Goal: Task Accomplishment & Management: Use online tool/utility

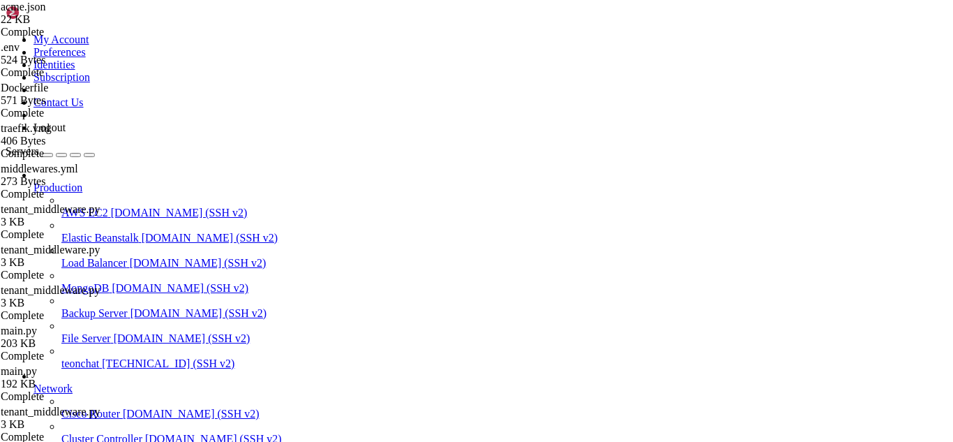
scroll to position [13, 3]
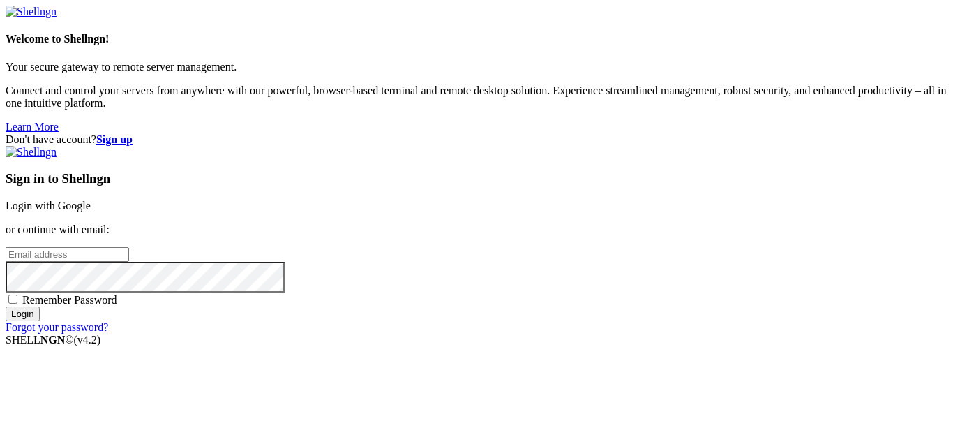
click at [91, 200] on link "Login with Google" at bounding box center [48, 206] width 85 height 12
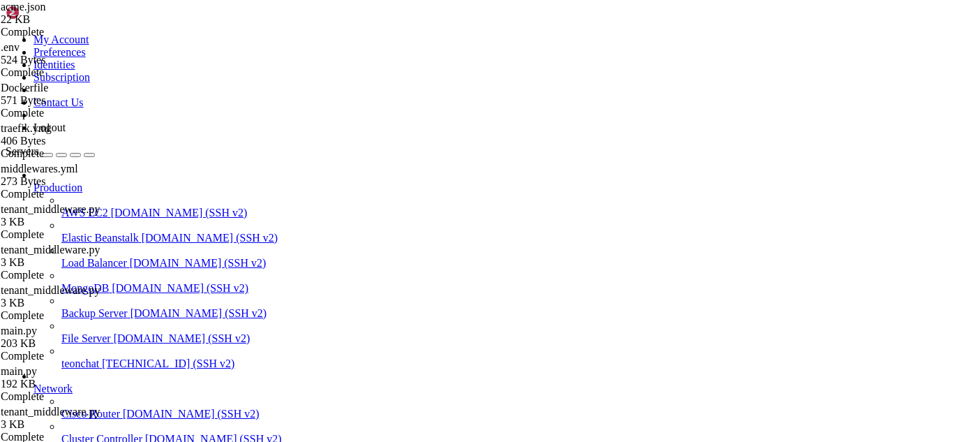
scroll to position [293006, 0]
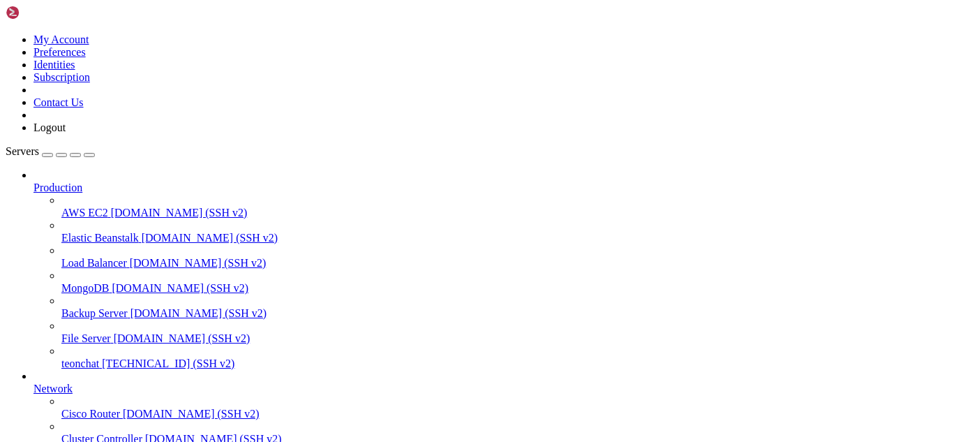
type input "/root/meuapp/flaskmkdir/oficial/app_delivery"
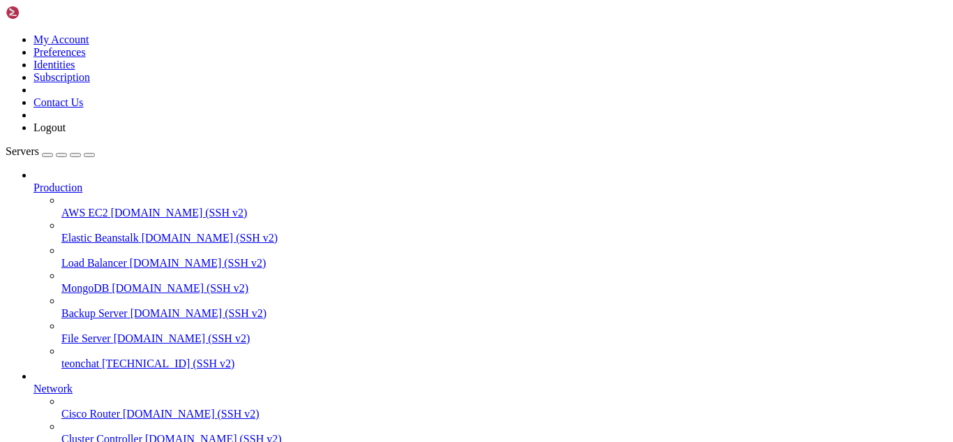
scroll to position [2049, 0]
paste input "if not subdomain or not subdomain.startswith(self.subdomain_prefix): ..."
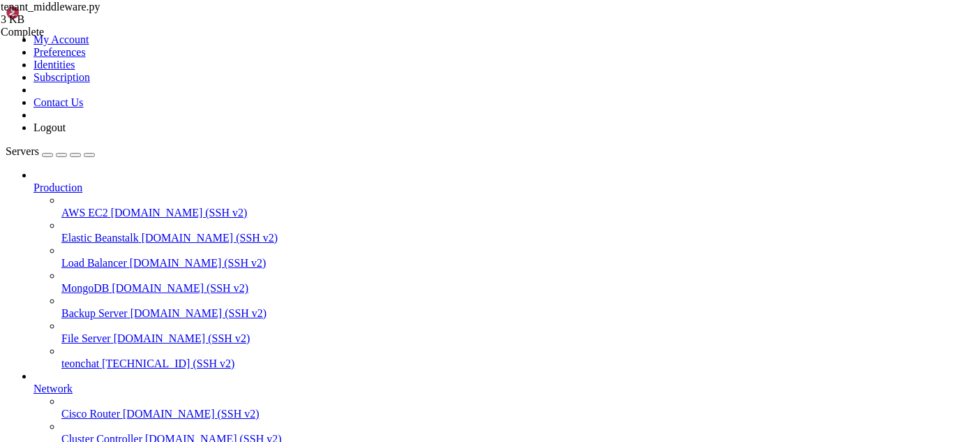
type input "if not subdomain or not subdomain.startswit"
drag, startPoint x: 301, startPoint y: 1135, endPoint x: 262, endPoint y: 1133, distance: 39.1
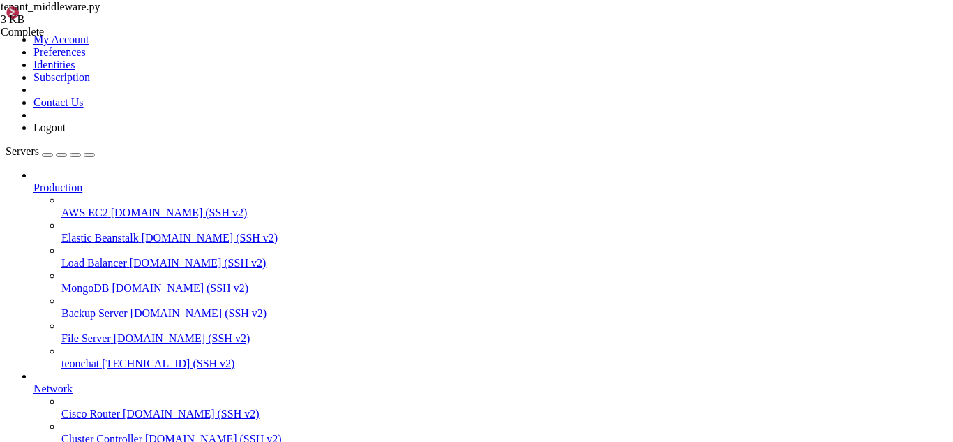
drag, startPoint x: 305, startPoint y: 1142, endPoint x: 506, endPoint y: 1151, distance: 201.2
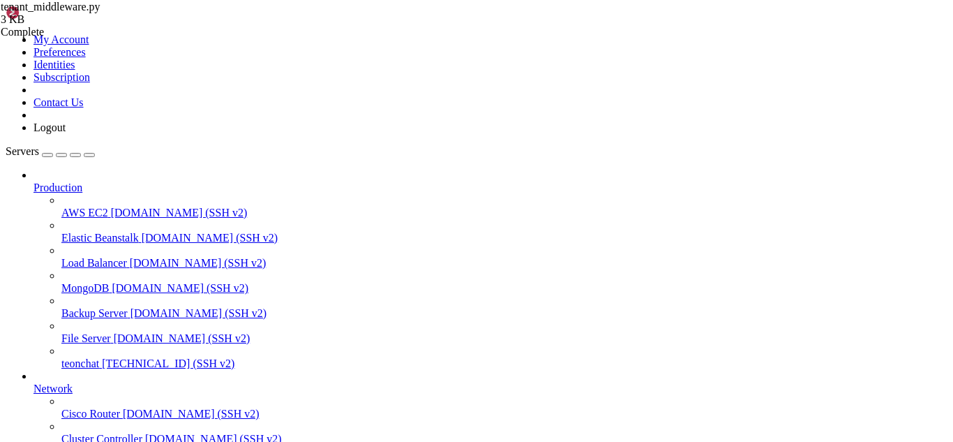
drag, startPoint x: 341, startPoint y: 1147, endPoint x: 303, endPoint y: 1146, distance: 37.7
drag, startPoint x: 378, startPoint y: 1146, endPoint x: 340, endPoint y: 1155, distance: 39.4
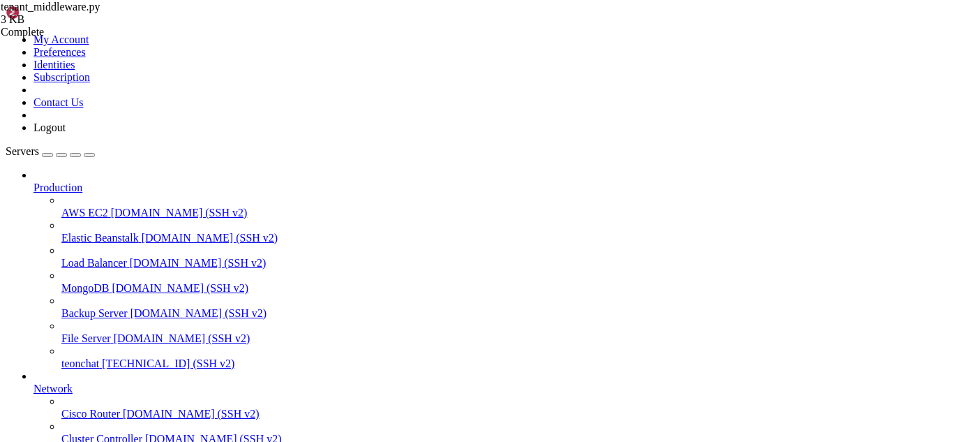
scroll to position [293729, 0]
type textarea "return parts[0]"
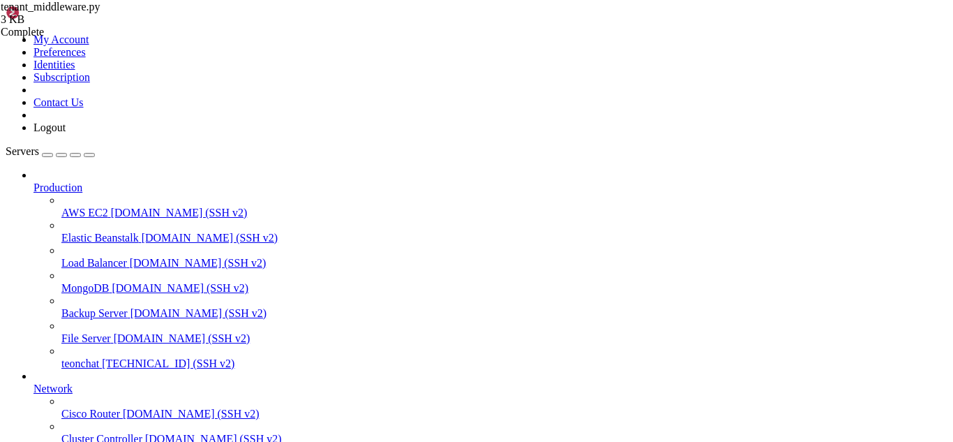
type textarea "return parts[0]"
paste textarea "return None"
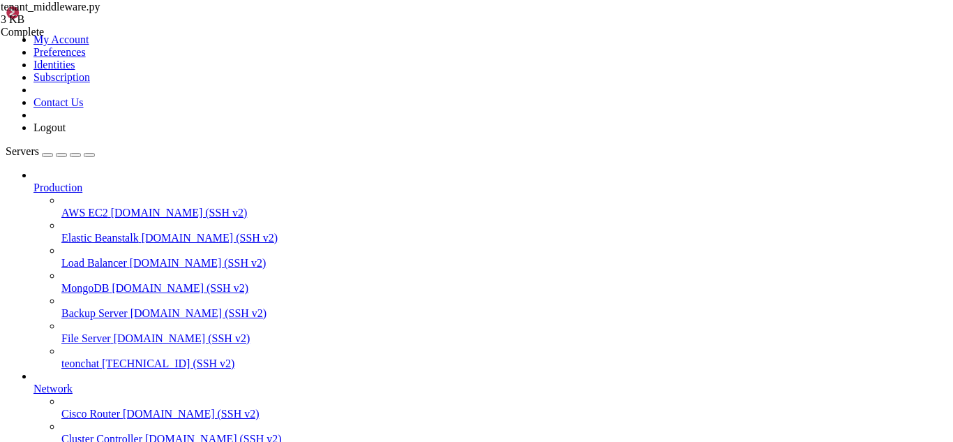
type textarea "return None"
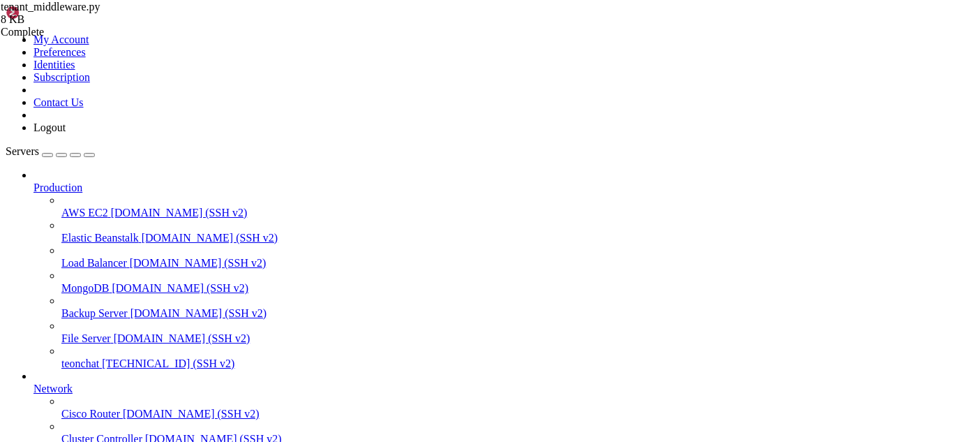
type textarea "# Outro domínio qualquer return None"
paste textarea "return None"
type textarea "return None"
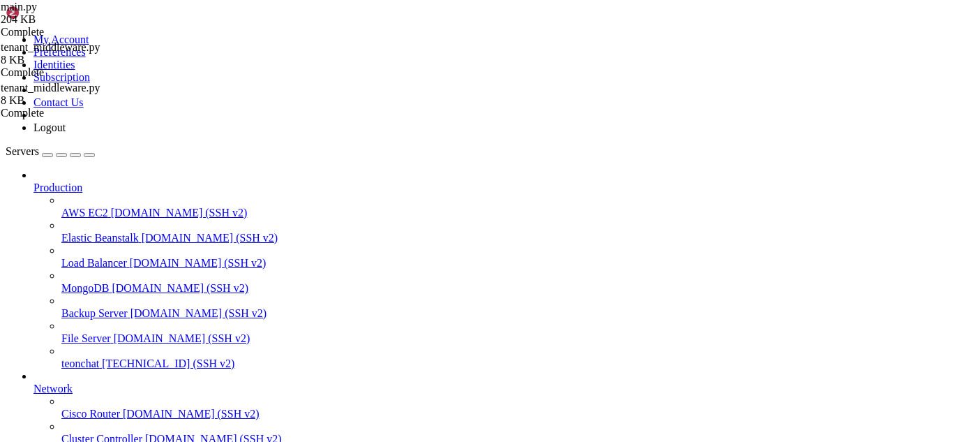
drag, startPoint x: 214, startPoint y: 161, endPoint x: 338, endPoint y: 295, distance: 183.2
type textarea "return app"
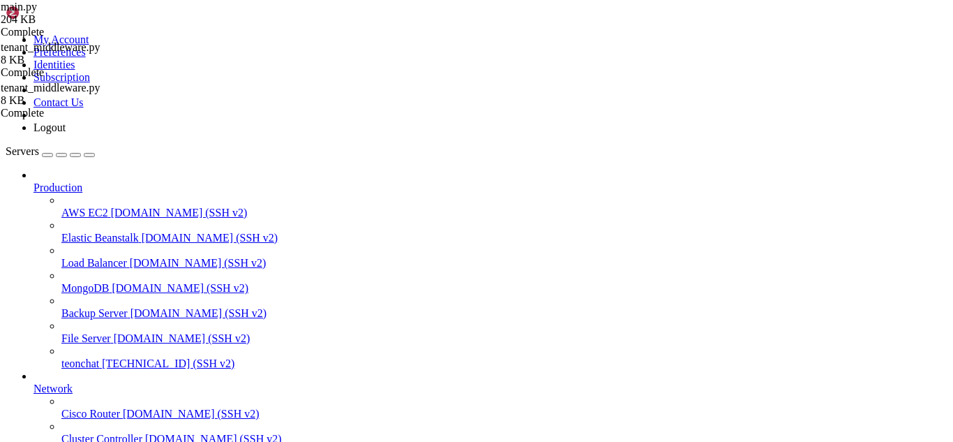
type input "POSTGRES_HOST"
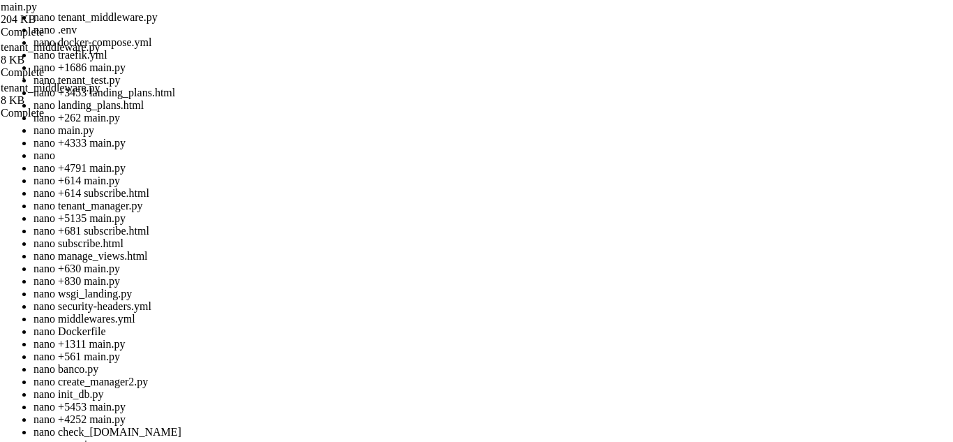
scroll to position [78, 0]
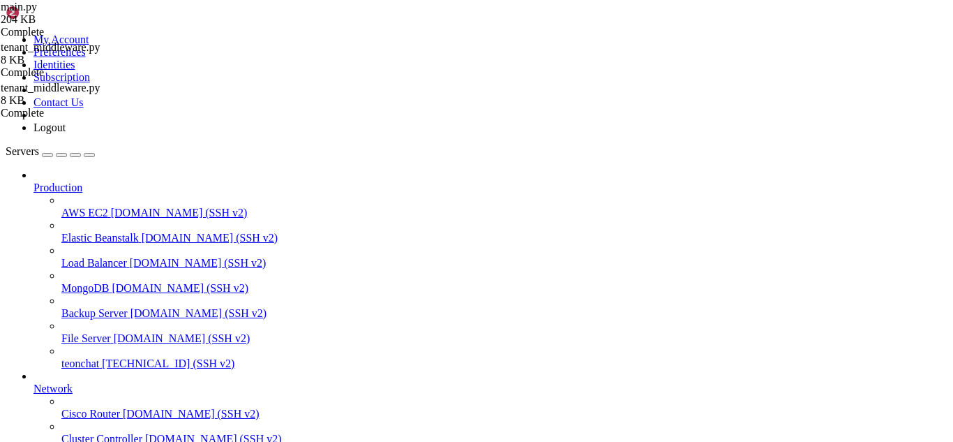
drag, startPoint x: 19, startPoint y: 965, endPoint x: 334, endPoint y: 988, distance: 315.6
drag, startPoint x: 164, startPoint y: 902, endPoint x: 12, endPoint y: 843, distance: 163.0
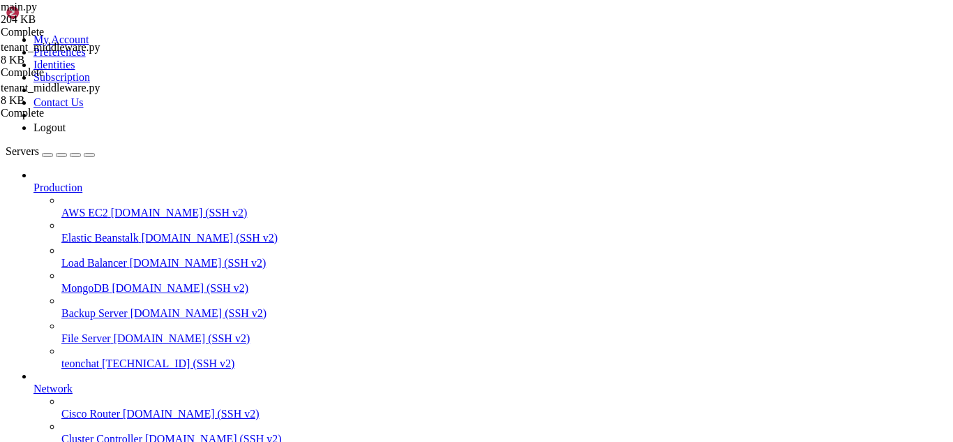
drag, startPoint x: 169, startPoint y: 900, endPoint x: 13, endPoint y: 841, distance: 166.3
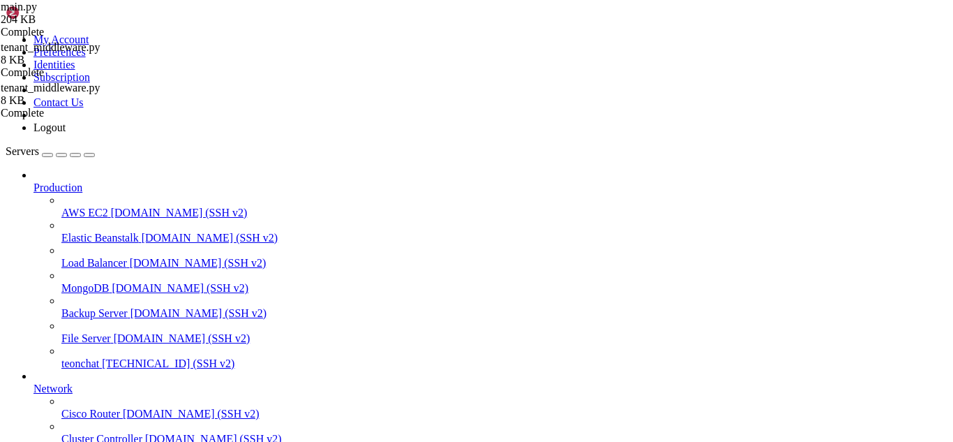
drag, startPoint x: 329, startPoint y: 954, endPoint x: 11, endPoint y: 950, distance: 317.6
drag, startPoint x: 11, startPoint y: 950, endPoint x: 438, endPoint y: 1020, distance: 432.8
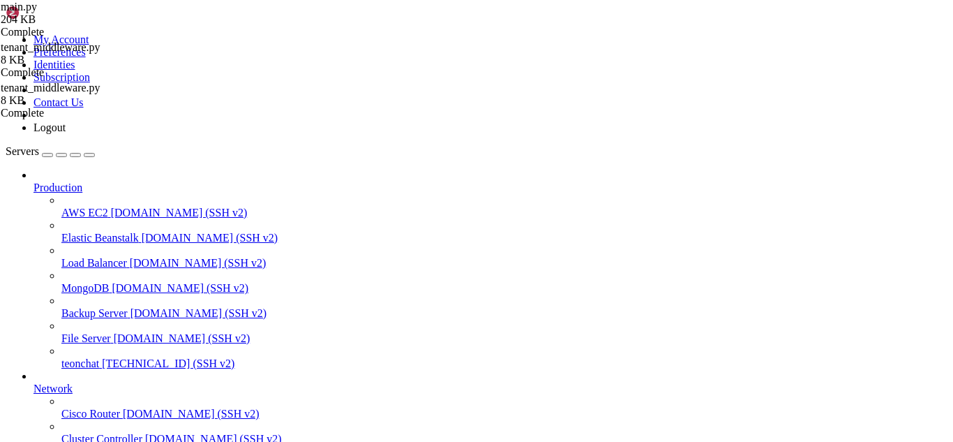
drag, startPoint x: 324, startPoint y: 1056, endPoint x: 244, endPoint y: 1057, distance: 79.6
drag, startPoint x: 244, startPoint y: 1056, endPoint x: 213, endPoint y: 1004, distance: 61.0
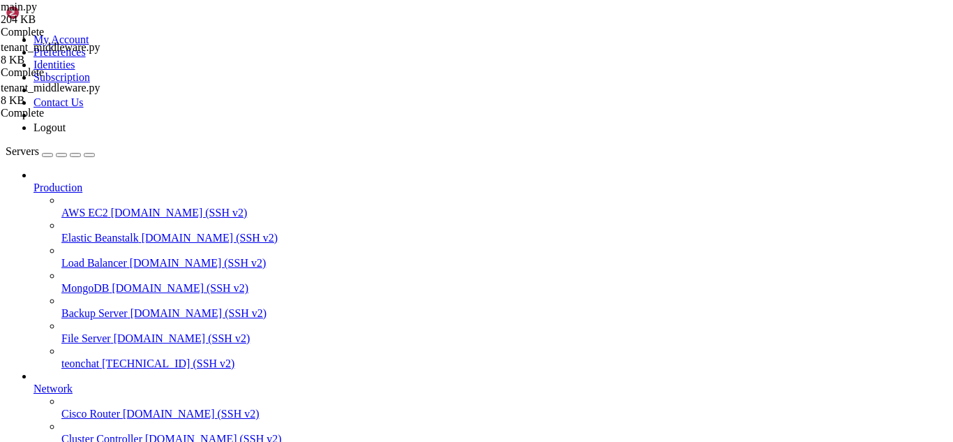
drag, startPoint x: 387, startPoint y: 1147, endPoint x: 355, endPoint y: 1145, distance: 32.2
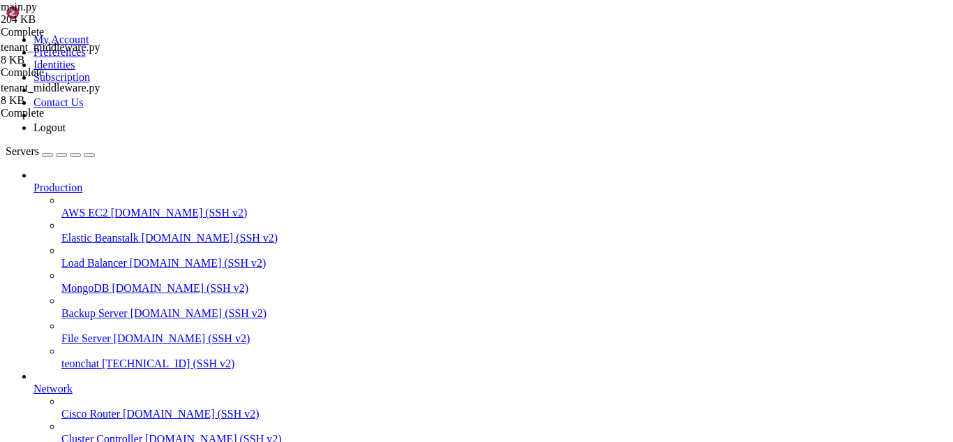
drag, startPoint x: 412, startPoint y: 1140, endPoint x: 391, endPoint y: 1140, distance: 20.9
drag, startPoint x: 387, startPoint y: 1149, endPoint x: 363, endPoint y: 1156, distance: 25.4
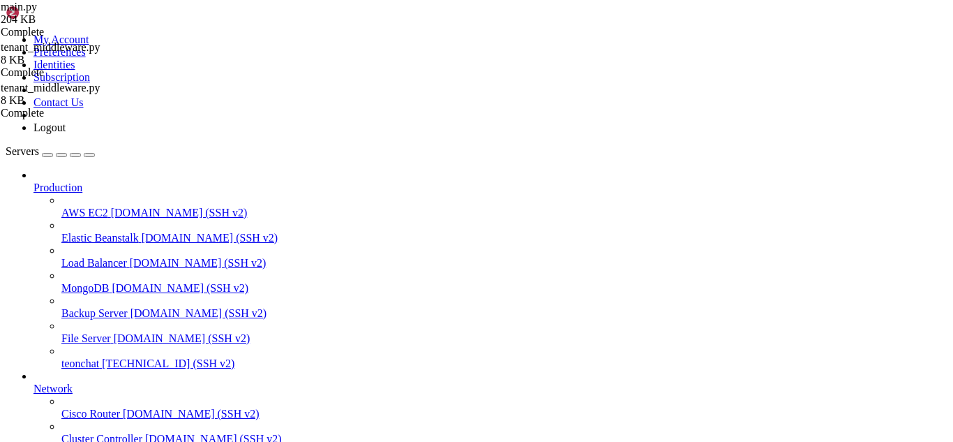
scroll to position [294130, 0]
drag, startPoint x: 400, startPoint y: 1140, endPoint x: 379, endPoint y: 1149, distance: 22.6
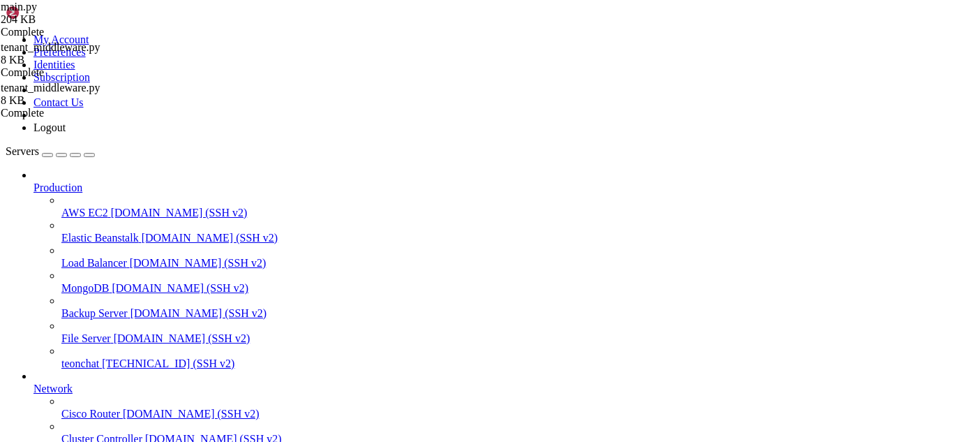
scroll to position [294179, 0]
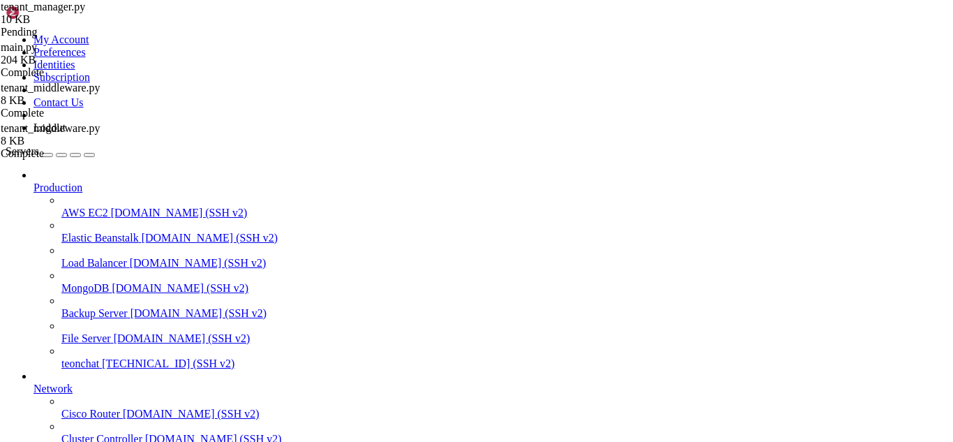
type textarea "session.close()"
paste textarea "session.close()"
type textarea "session.close()"
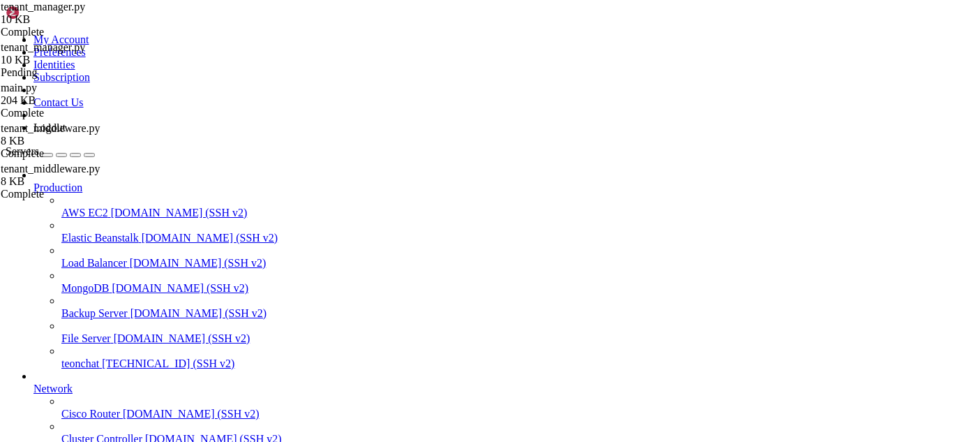
scroll to position [1945, 0]
type textarea "session.close()"
paste textarea "session.close()"
type textarea "session.close()"
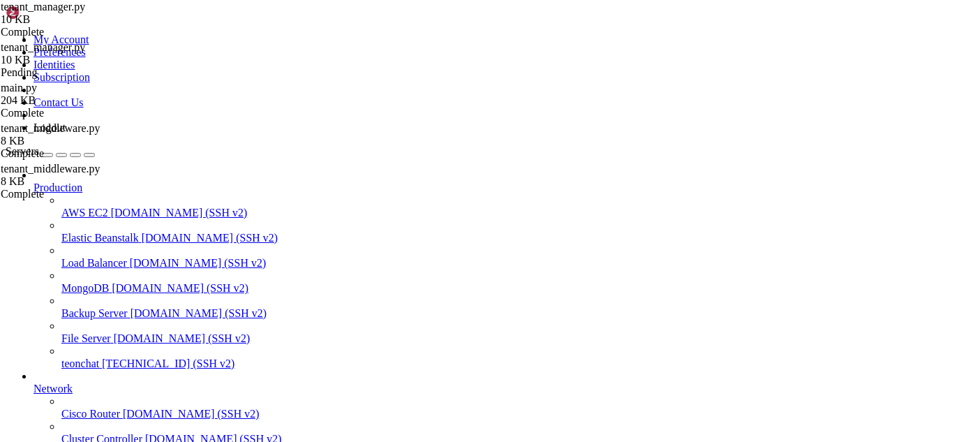
scroll to position [1945, 0]
type textarea "session.close()"
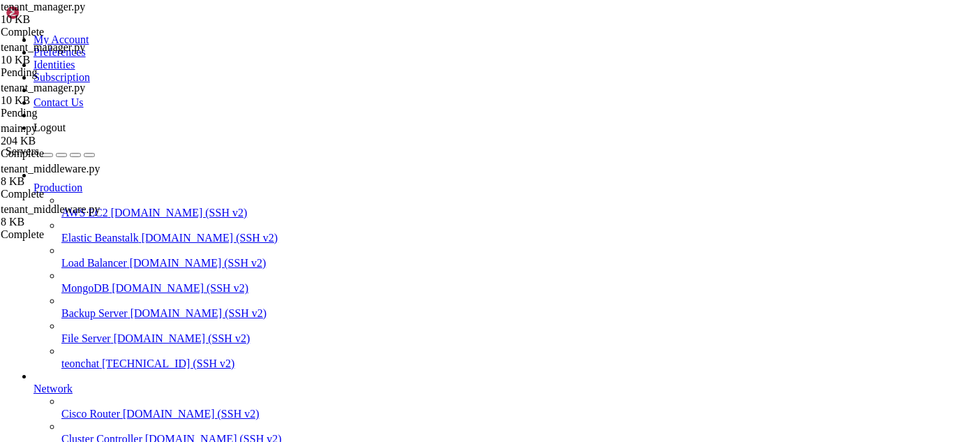
type textarea "session.close()"
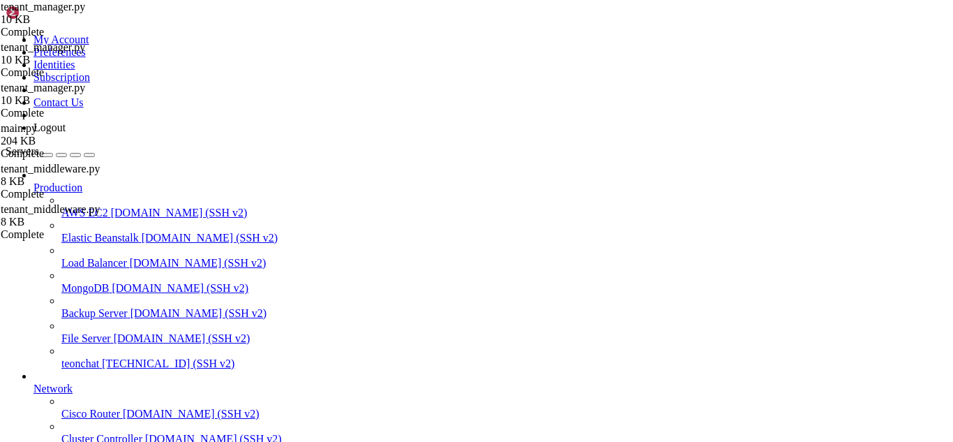
drag, startPoint x: 396, startPoint y: 1110, endPoint x: 353, endPoint y: 1143, distance: 54.3
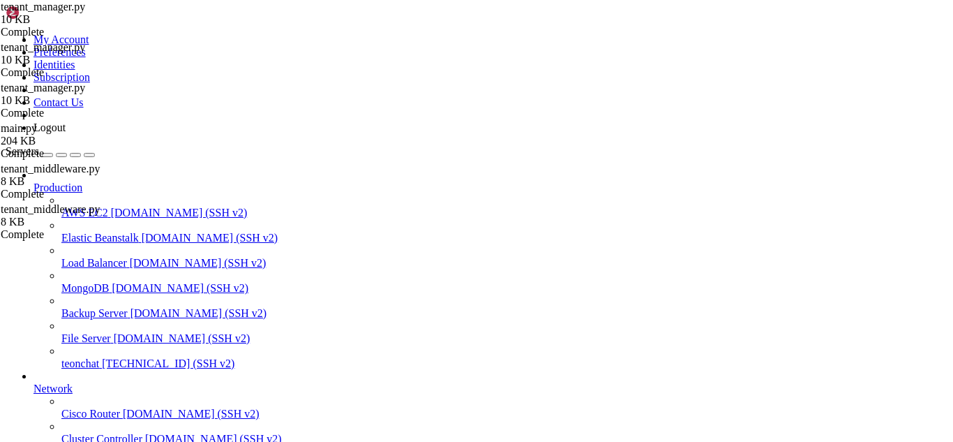
scroll to position [294492, 0]
drag, startPoint x: 403, startPoint y: 1150, endPoint x: 375, endPoint y: 1125, distance: 37.6
drag, startPoint x: 412, startPoint y: 1140, endPoint x: 378, endPoint y: 1138, distance: 34.3
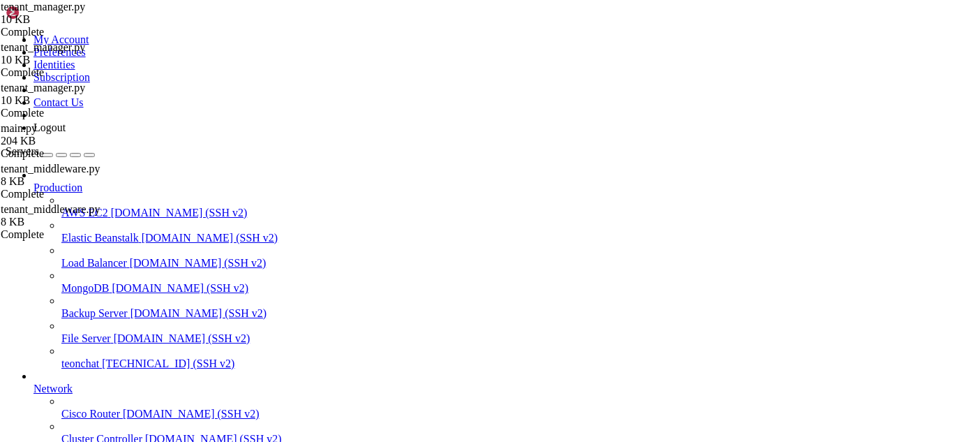
drag, startPoint x: 378, startPoint y: 1145, endPoint x: 339, endPoint y: 1145, distance: 39.1
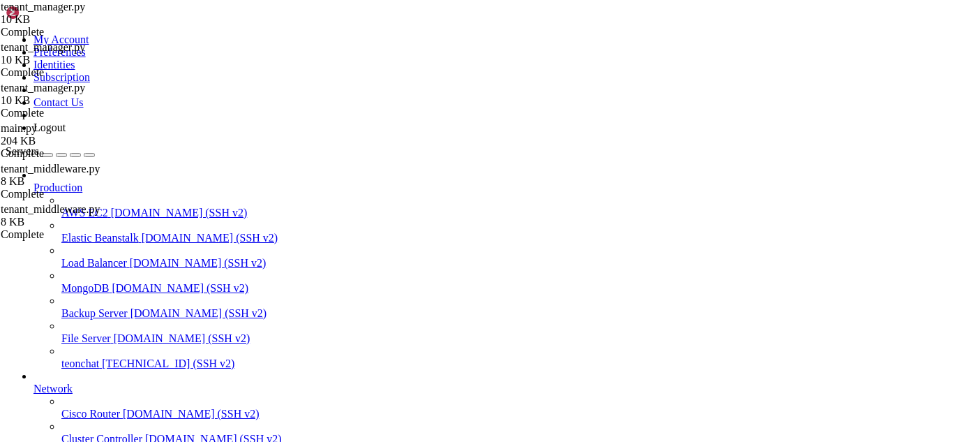
drag, startPoint x: 406, startPoint y: 1129, endPoint x: 342, endPoint y: 1094, distance: 73.4
drag, startPoint x: 546, startPoint y: 1213, endPoint x: 359, endPoint y: 1147, distance: 198.4
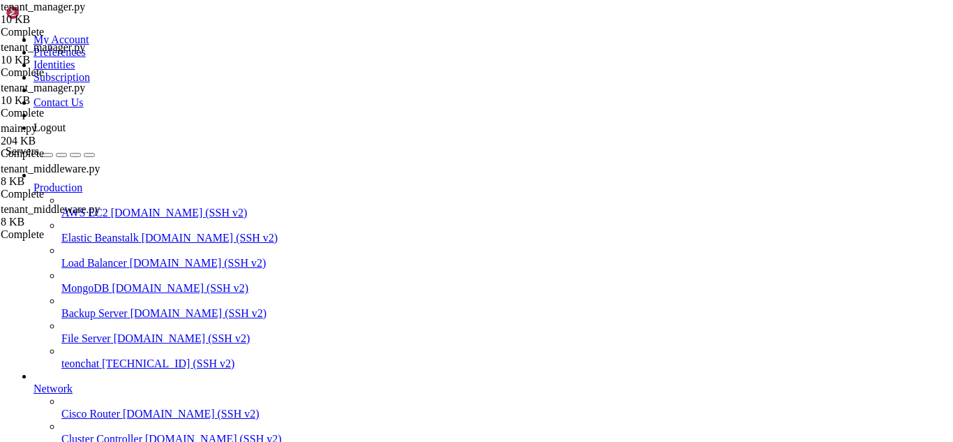
scroll to position [295088, 0]
drag, startPoint x: 11, startPoint y: 1059, endPoint x: 281, endPoint y: 1138, distance: 281.4
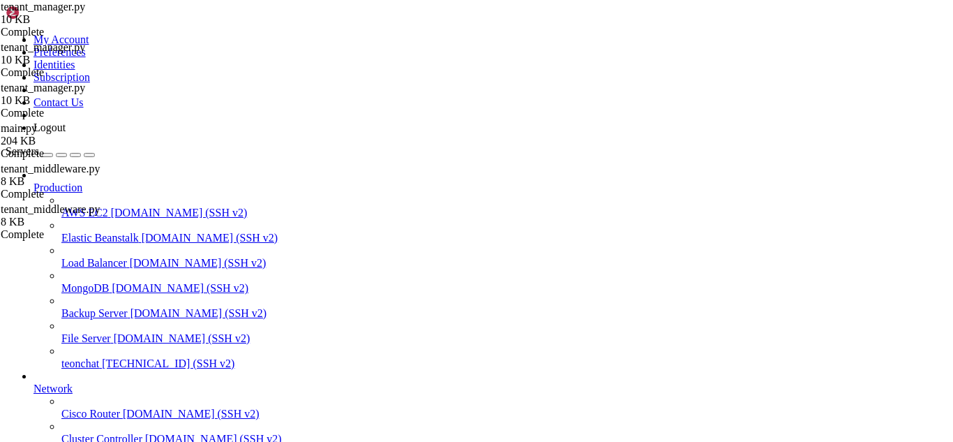
scroll to position [295117, 0]
drag, startPoint x: 398, startPoint y: 1133, endPoint x: 375, endPoint y: 1146, distance: 25.6
drag, startPoint x: 396, startPoint y: 1145, endPoint x: 381, endPoint y: 1143, distance: 15.4
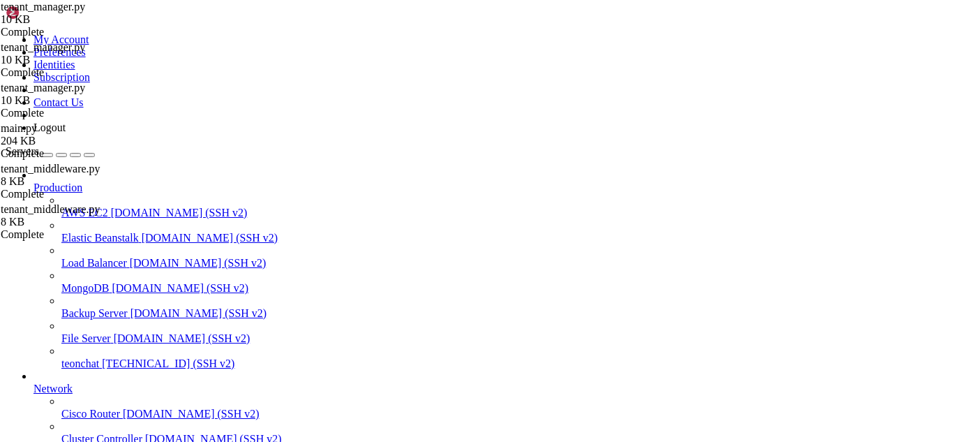
drag, startPoint x: 401, startPoint y: 1146, endPoint x: 389, endPoint y: 1145, distance: 11.9
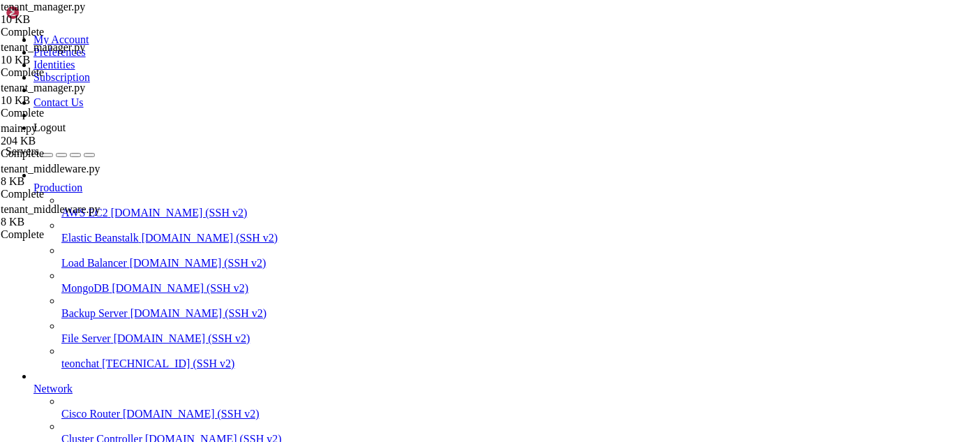
scroll to position [297403, 0]
drag, startPoint x: 401, startPoint y: 1142, endPoint x: 371, endPoint y: 1157, distance: 32.8
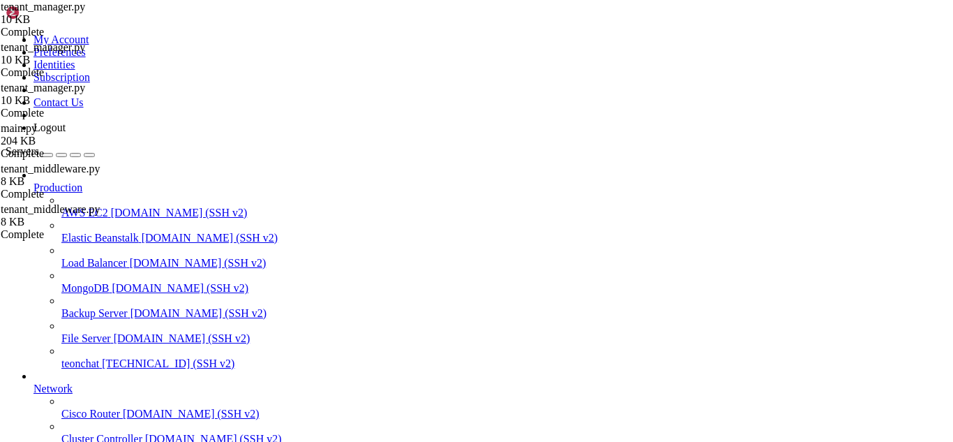
scroll to position [297794, 0]
drag, startPoint x: 386, startPoint y: 1150, endPoint x: 355, endPoint y: 1144, distance: 31.3
drag, startPoint x: 400, startPoint y: 1152, endPoint x: 389, endPoint y: 1147, distance: 12.2
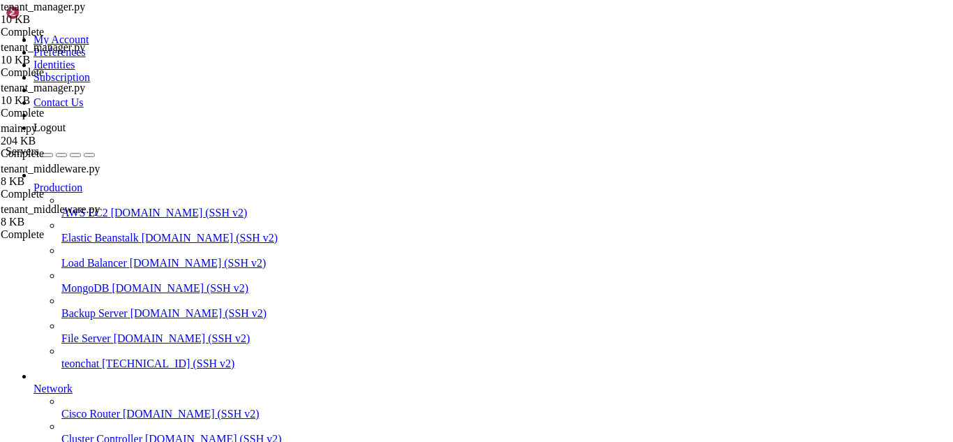
drag, startPoint x: 8, startPoint y: 903, endPoint x: 75, endPoint y: 1082, distance: 190.8
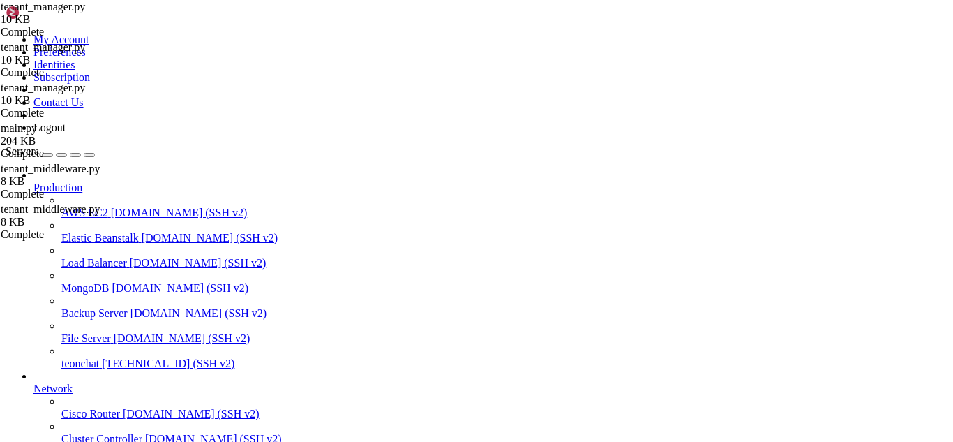
scroll to position [298077, 0]
drag, startPoint x: 11, startPoint y: 902, endPoint x: 349, endPoint y: 1066, distance: 375.8
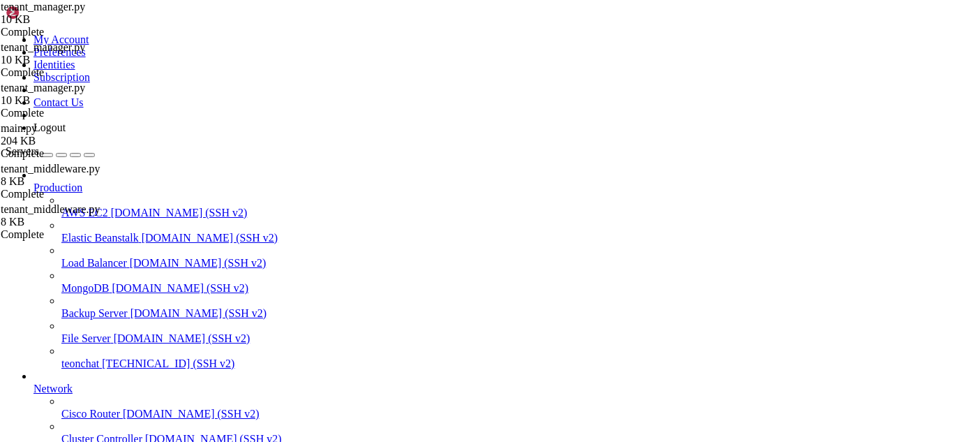
scroll to position [298419, 0]
drag, startPoint x: 392, startPoint y: 1136, endPoint x: 356, endPoint y: 1136, distance: 36.3
drag, startPoint x: 396, startPoint y: 1146, endPoint x: 378, endPoint y: 1151, distance: 18.1
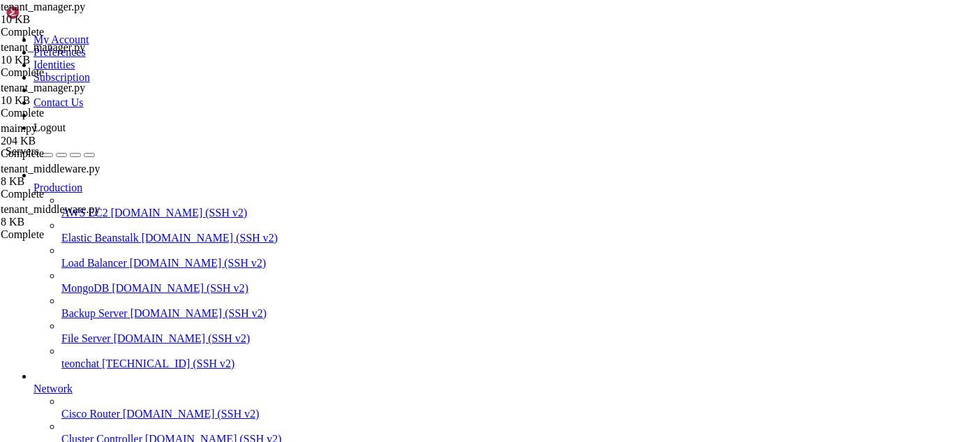
drag, startPoint x: 378, startPoint y: 1151, endPoint x: 351, endPoint y: 1140, distance: 29.4
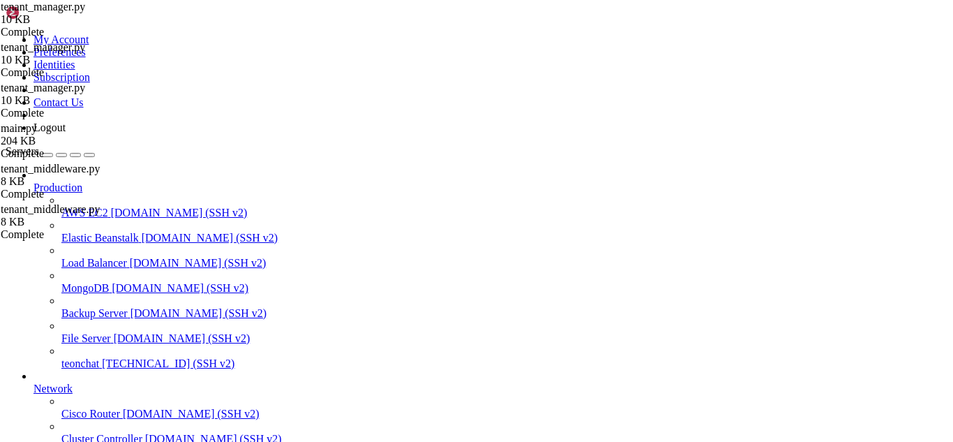
drag, startPoint x: 537, startPoint y: 976, endPoint x: 447, endPoint y: 1101, distance: 153.4
drag, startPoint x: 438, startPoint y: 1131, endPoint x: 390, endPoint y: 1111, distance: 51.6
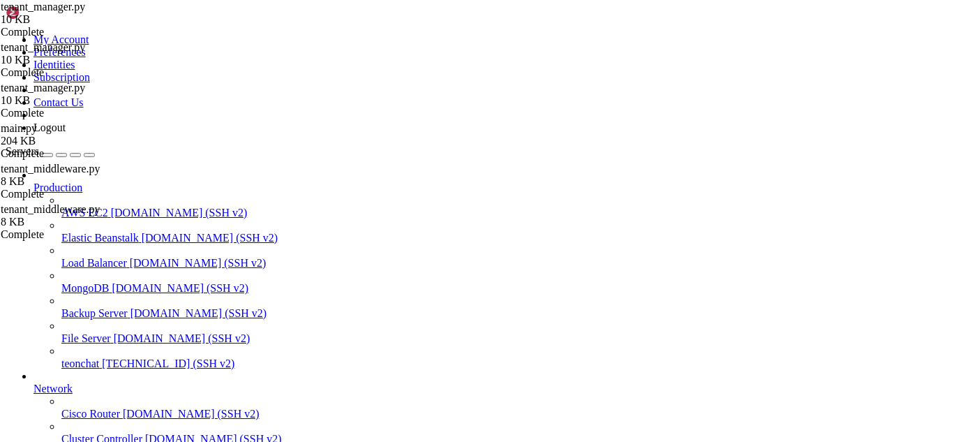
scroll to position [302924, 0]
drag, startPoint x: 472, startPoint y: 1157, endPoint x: 439, endPoint y: 1153, distance: 33.8
drag, startPoint x: 669, startPoint y: 1134, endPoint x: 11, endPoint y: 875, distance: 707.2
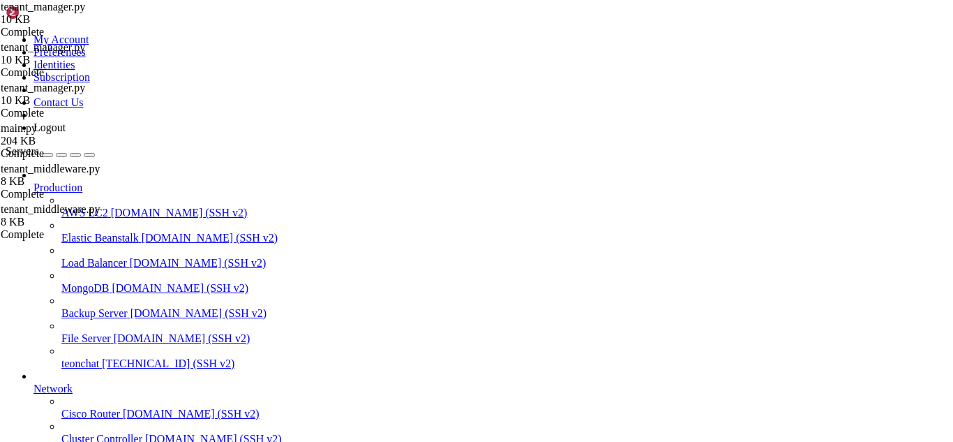
scroll to position [303060, 0]
drag, startPoint x: 372, startPoint y: 1144, endPoint x: 318, endPoint y: 1154, distance: 54.7
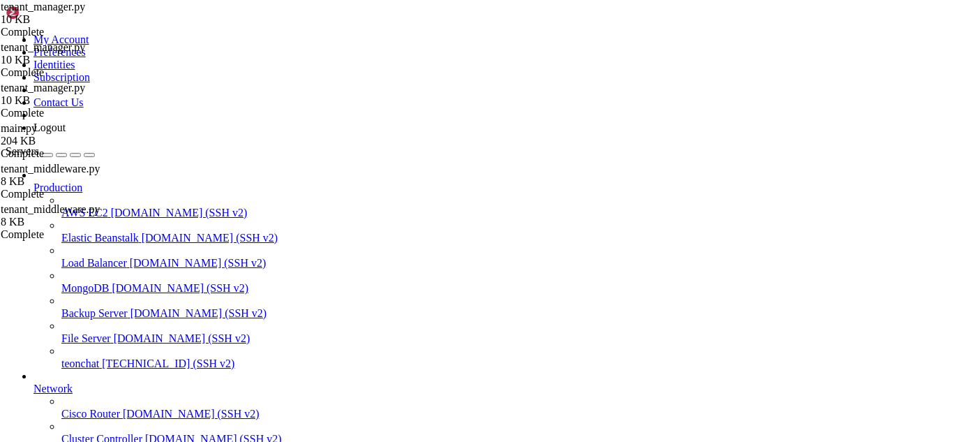
scroll to position [303295, 0]
drag, startPoint x: 387, startPoint y: 1150, endPoint x: 362, endPoint y: 1146, distance: 24.8
drag, startPoint x: 126, startPoint y: 1141, endPoint x: 118, endPoint y: 1141, distance: 8.4
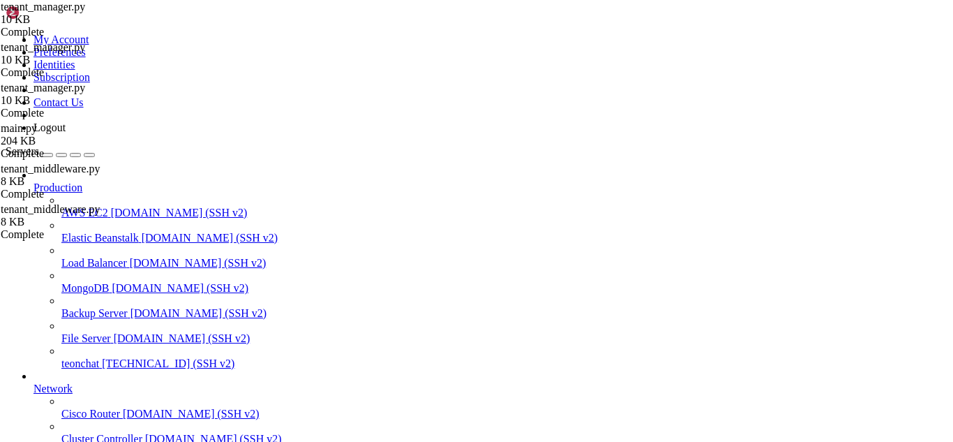
drag, startPoint x: 371, startPoint y: 1129, endPoint x: 350, endPoint y: 1143, distance: 25.2
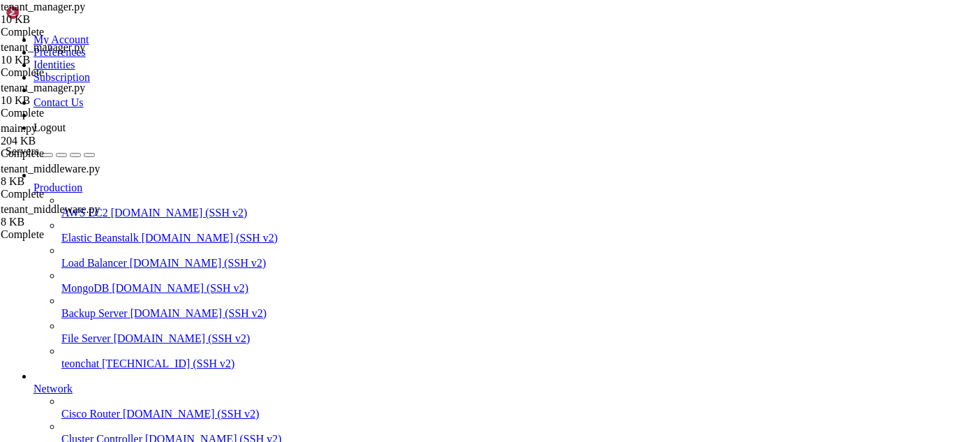
drag, startPoint x: 364, startPoint y: 921, endPoint x: 380, endPoint y: 931, distance: 18.8
drag, startPoint x: 380, startPoint y: 931, endPoint x: 300, endPoint y: 1139, distance: 222.9
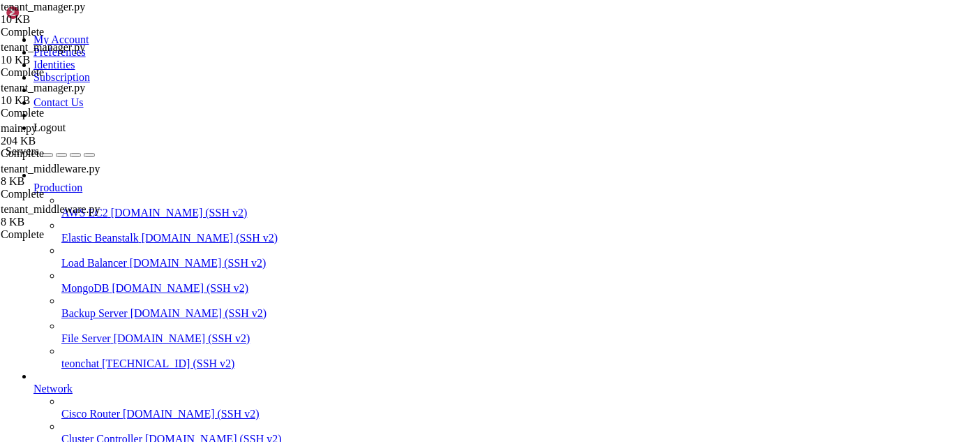
scroll to position [303920, 0]
drag, startPoint x: 200, startPoint y: 1136, endPoint x: 11, endPoint y: 877, distance: 320.8
drag, startPoint x: 249, startPoint y: 852, endPoint x: 174, endPoint y: 924, distance: 103.7
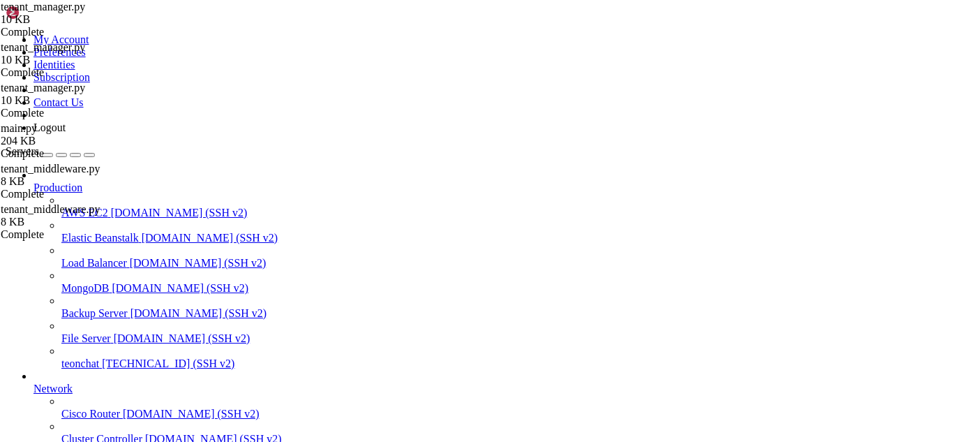
drag, startPoint x: 384, startPoint y: 1142, endPoint x: 371, endPoint y: 1147, distance: 13.7
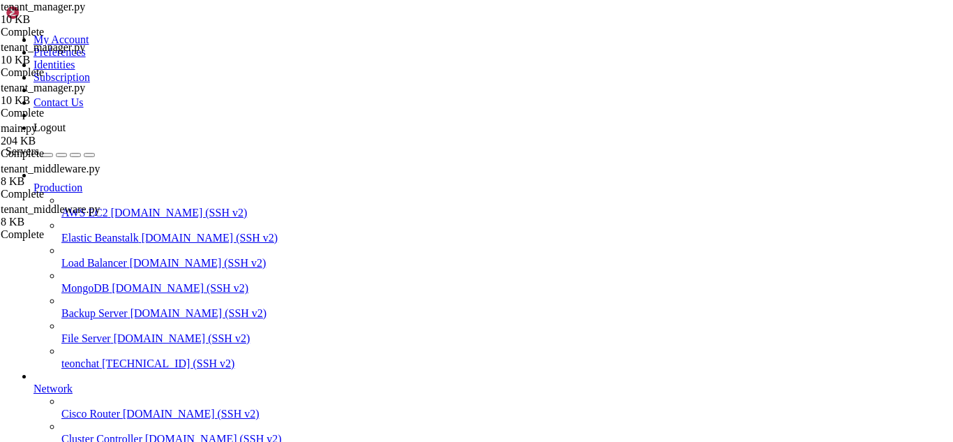
drag, startPoint x: 403, startPoint y: 1153, endPoint x: 387, endPoint y: 1153, distance: 15.4
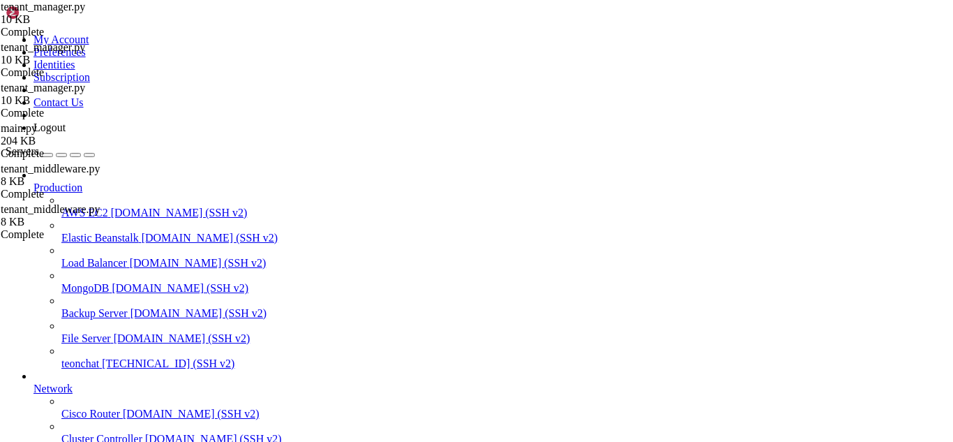
drag, startPoint x: 415, startPoint y: 1142, endPoint x: 389, endPoint y: 1149, distance: 26.6
drag, startPoint x: 469, startPoint y: 1145, endPoint x: 430, endPoint y: 1145, distance: 39.1
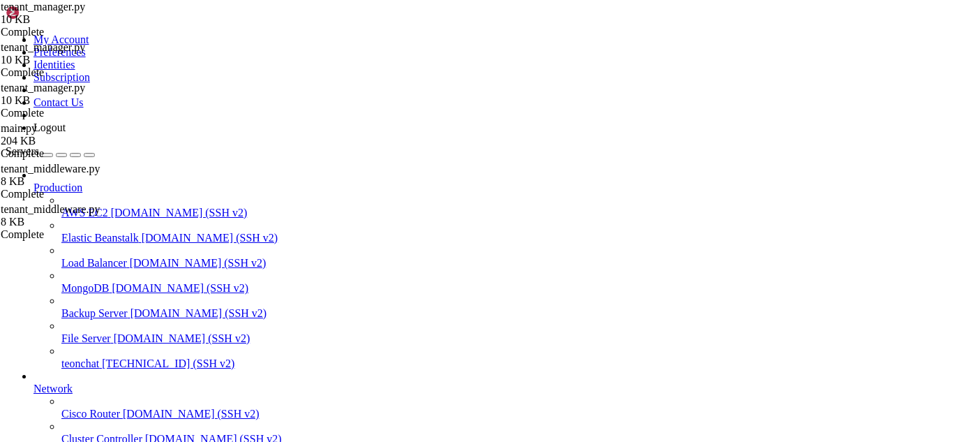
scroll to position [307027, 0]
drag, startPoint x: 401, startPoint y: 1139, endPoint x: 373, endPoint y: 1147, distance: 29.6
drag, startPoint x: 425, startPoint y: 1140, endPoint x: 409, endPoint y: 1144, distance: 16.4
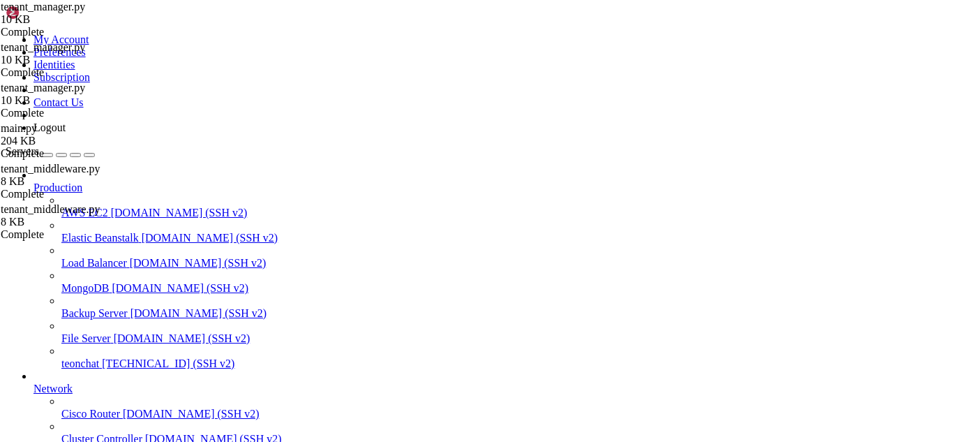
drag, startPoint x: 387, startPoint y: 1145, endPoint x: 353, endPoint y: 1159, distance: 36.9
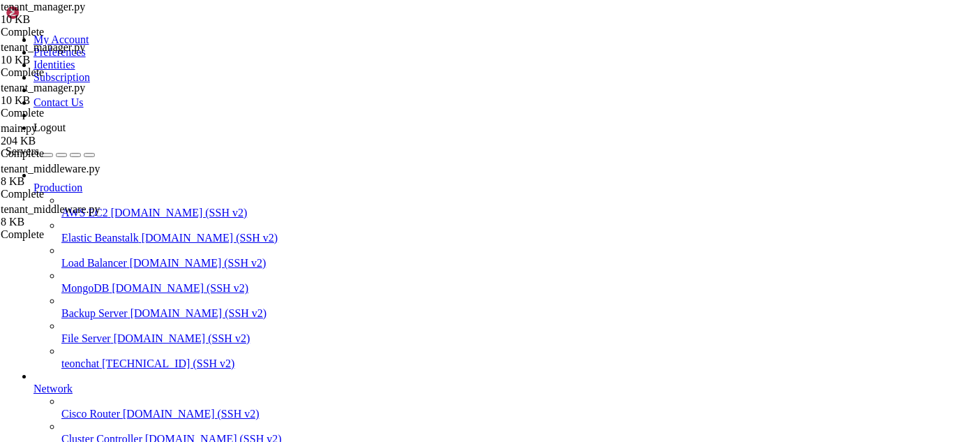
drag, startPoint x: 181, startPoint y: 971, endPoint x: 365, endPoint y: 893, distance: 199.5
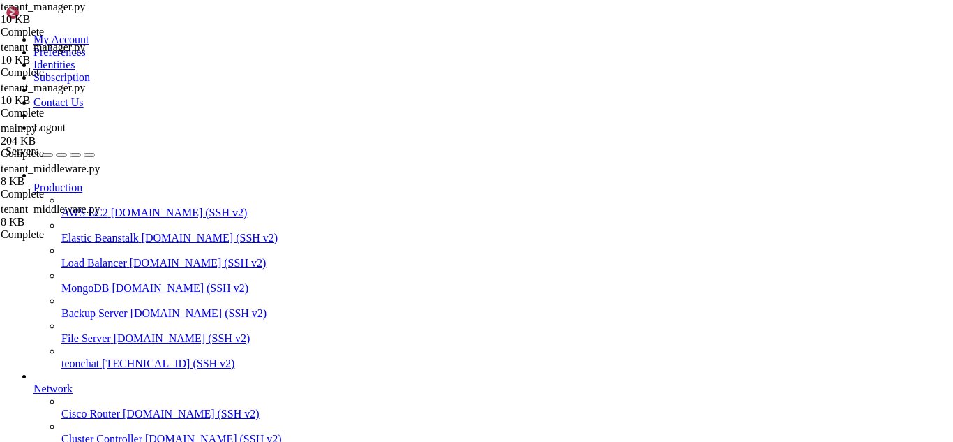
drag, startPoint x: 387, startPoint y: 1144, endPoint x: 343, endPoint y: 1142, distance: 44.7
drag, startPoint x: 12, startPoint y: 853, endPoint x: 708, endPoint y: 1126, distance: 747.4
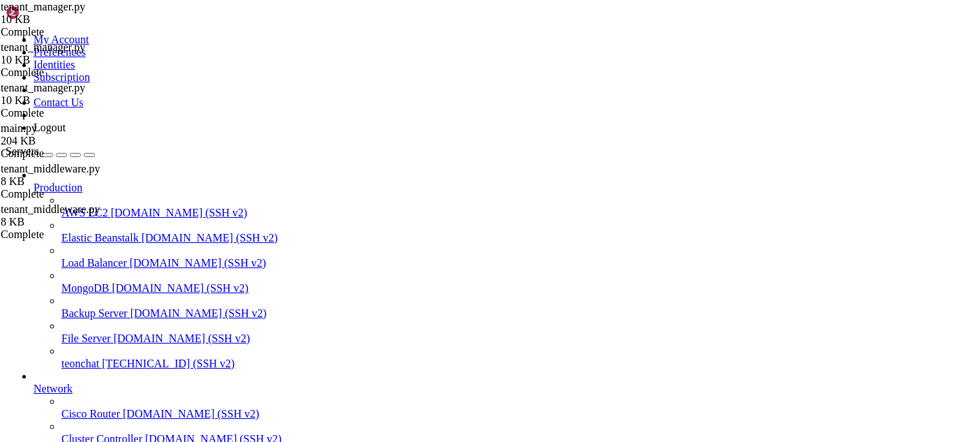
scroll to position [308776, 0]
drag, startPoint x: 387, startPoint y: 344, endPoint x: 544, endPoint y: 414, distance: 171.8
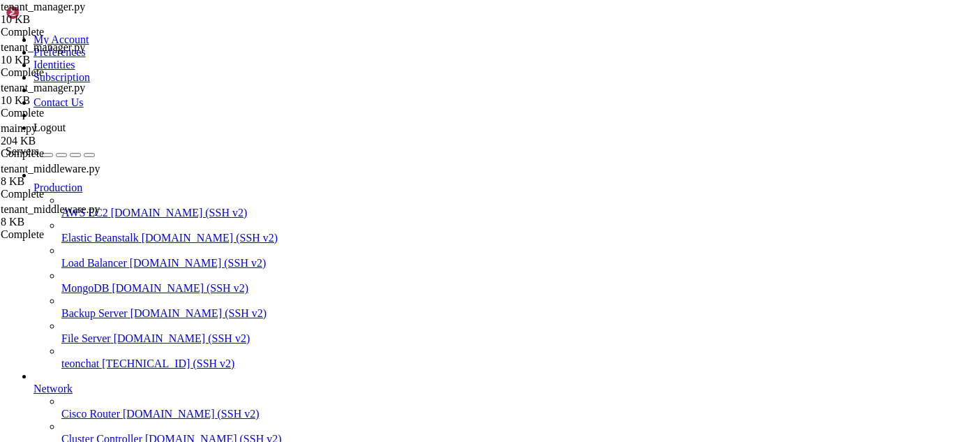
drag, startPoint x: 394, startPoint y: 1131, endPoint x: 374, endPoint y: 1146, distance: 25.0
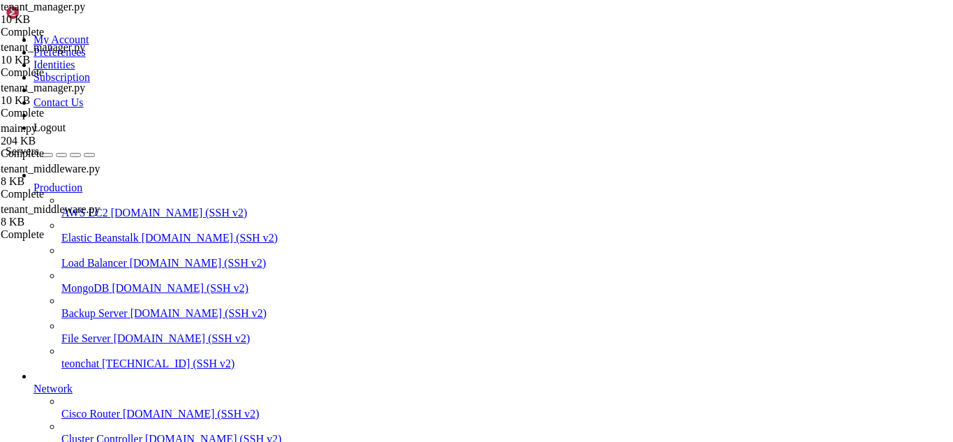
drag, startPoint x: 209, startPoint y: 1137, endPoint x: 380, endPoint y: 1141, distance: 171.7
drag, startPoint x: 422, startPoint y: 1149, endPoint x: 392, endPoint y: 1149, distance: 30.0
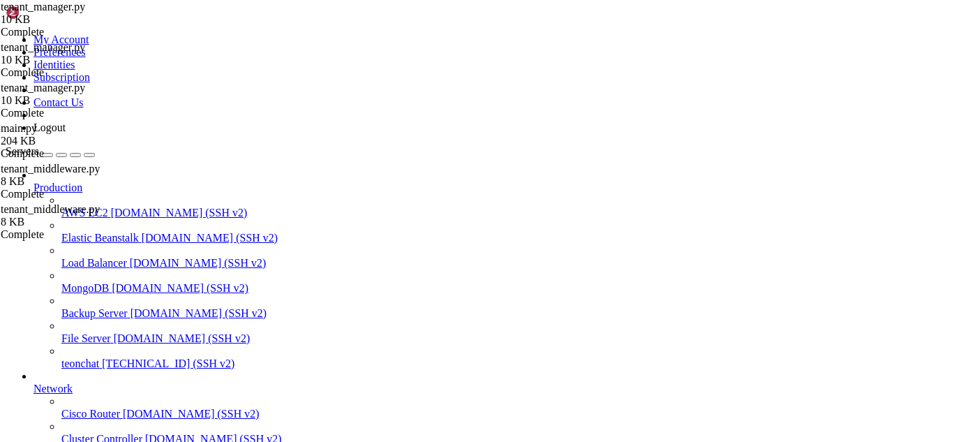
scroll to position [309402, 0]
drag, startPoint x: 306, startPoint y: 851, endPoint x: 222, endPoint y: 947, distance: 128.1
drag, startPoint x: 444, startPoint y: 1131, endPoint x: 410, endPoint y: 1147, distance: 37.5
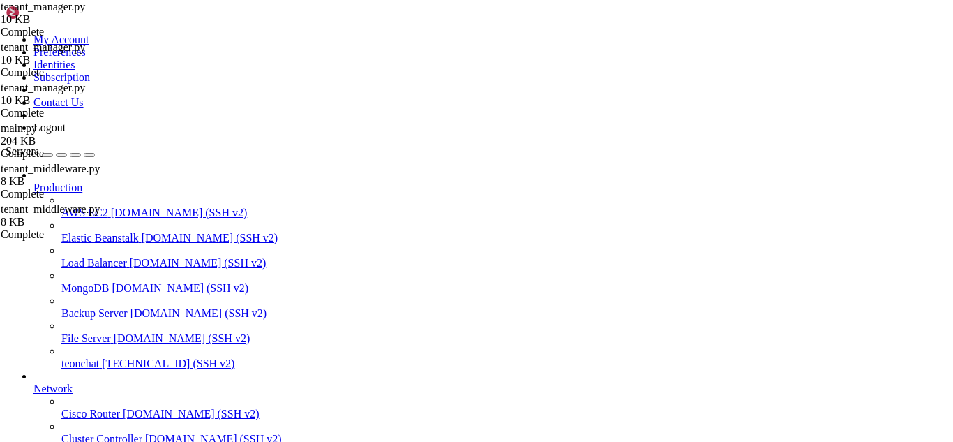
drag, startPoint x: 452, startPoint y: 1135, endPoint x: 415, endPoint y: 1151, distance: 40.3
drag, startPoint x: 434, startPoint y: 1129, endPoint x: 410, endPoint y: 1132, distance: 24.7
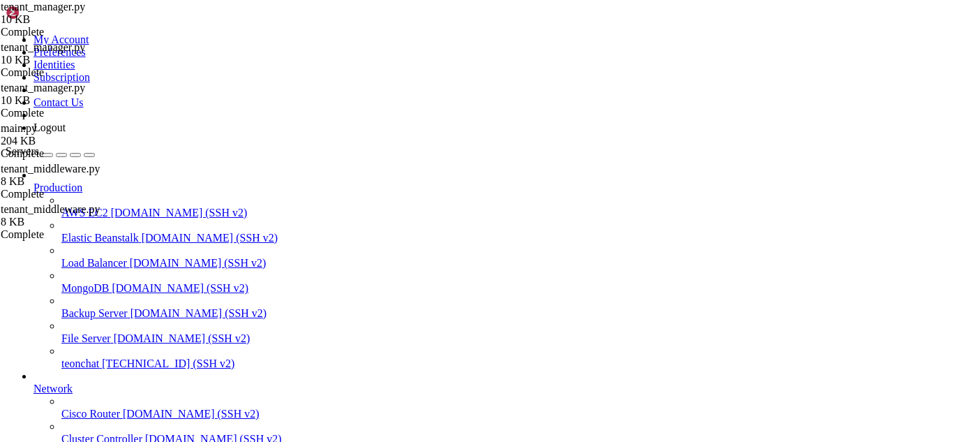
drag, startPoint x: 416, startPoint y: 1145, endPoint x: 394, endPoint y: 1147, distance: 21.8
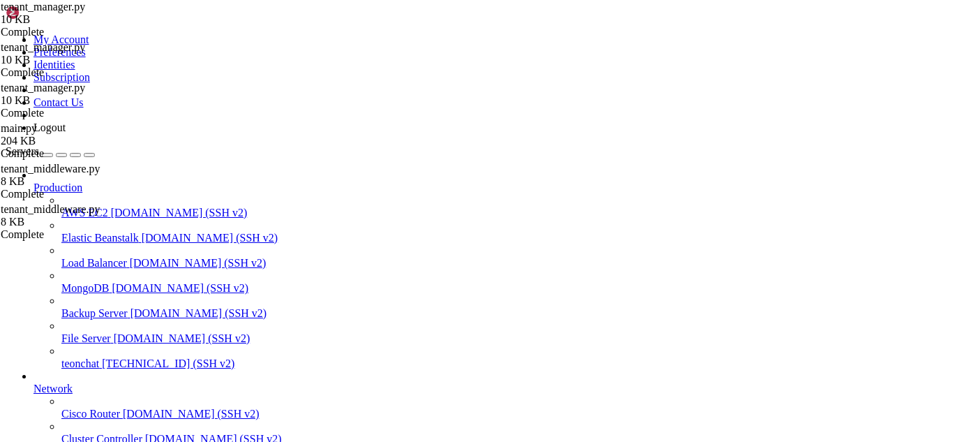
drag, startPoint x: 369, startPoint y: 1147, endPoint x: 359, endPoint y: 1149, distance: 10.0
drag, startPoint x: 359, startPoint y: 1149, endPoint x: 334, endPoint y: 1151, distance: 25.2
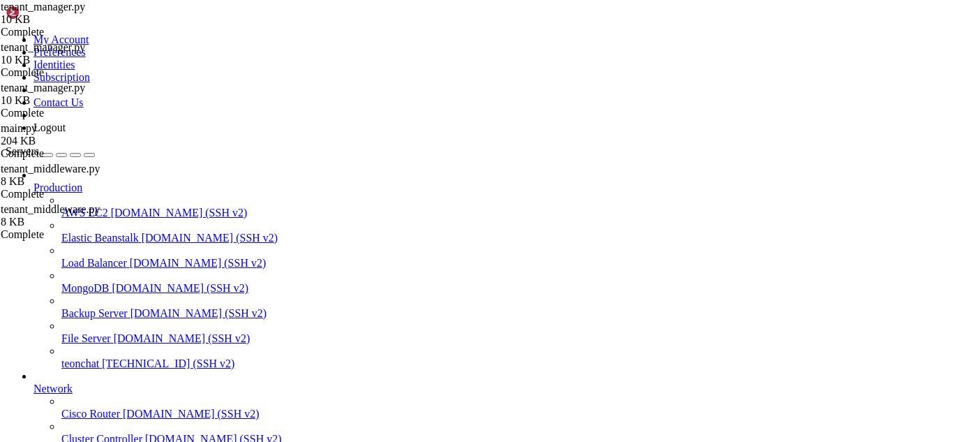
scroll to position [317072, 0]
drag, startPoint x: 8, startPoint y: 874, endPoint x: 212, endPoint y: 976, distance: 228.8
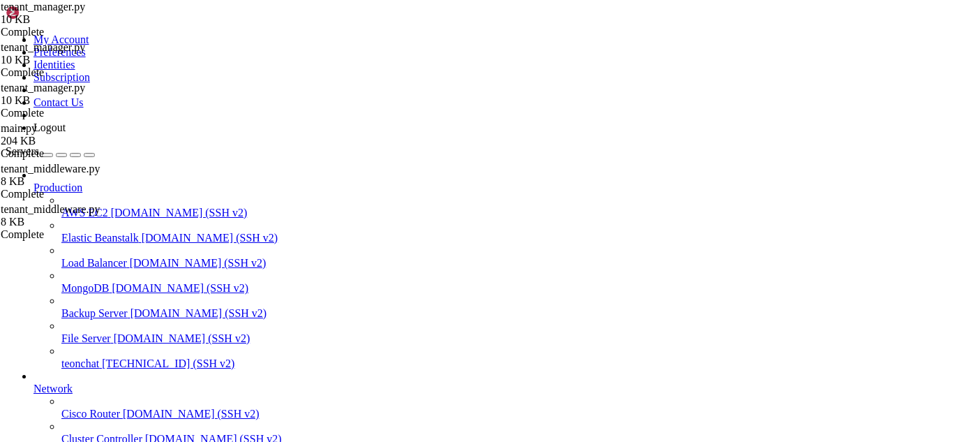
scroll to position [318108, 0]
drag, startPoint x: 744, startPoint y: 1030, endPoint x: 11, endPoint y: 883, distance: 747.5
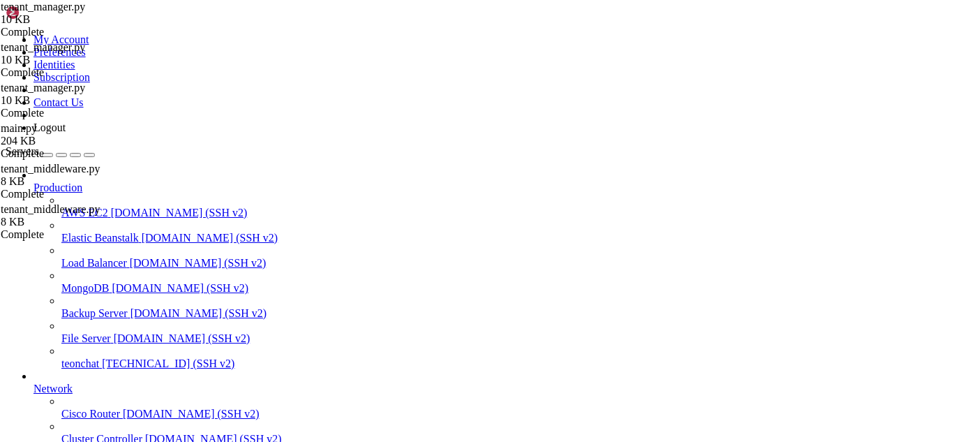
scroll to position [318401, 0]
drag, startPoint x: 101, startPoint y: 1123, endPoint x: 12, endPoint y: 885, distance: 254.2
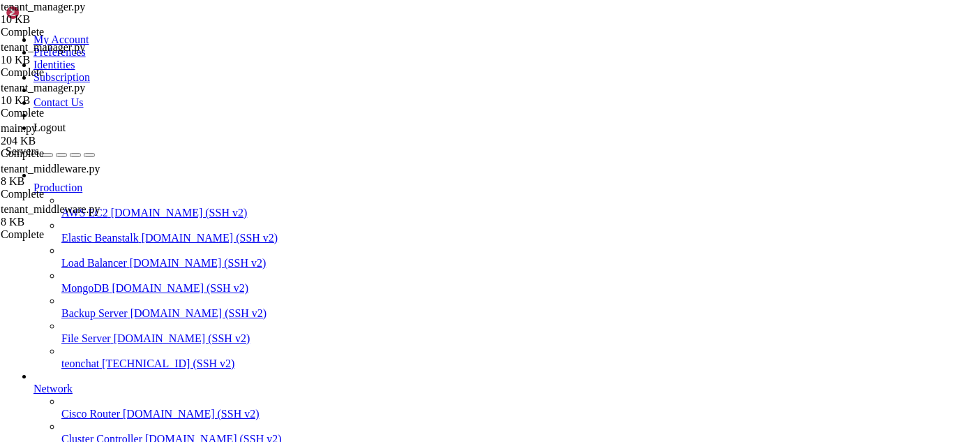
drag, startPoint x: 313, startPoint y: 877, endPoint x: 247, endPoint y: 958, distance: 104.1
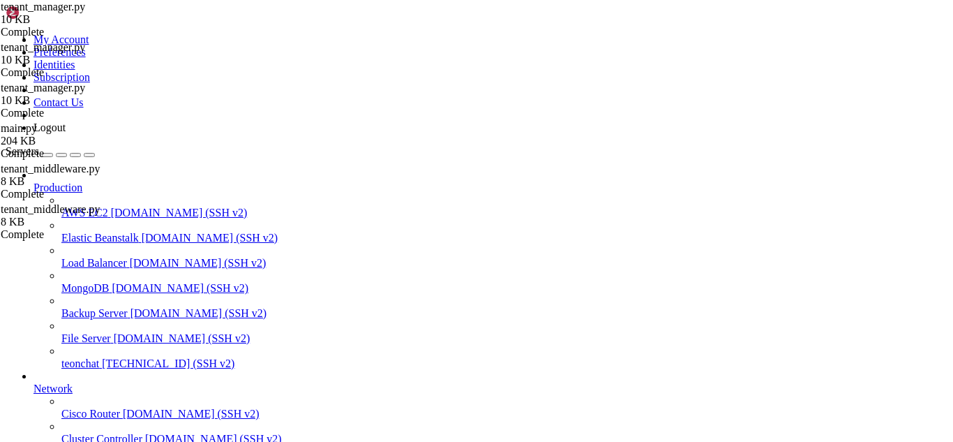
drag, startPoint x: 365, startPoint y: 1145, endPoint x: 328, endPoint y: 1151, distance: 37.5
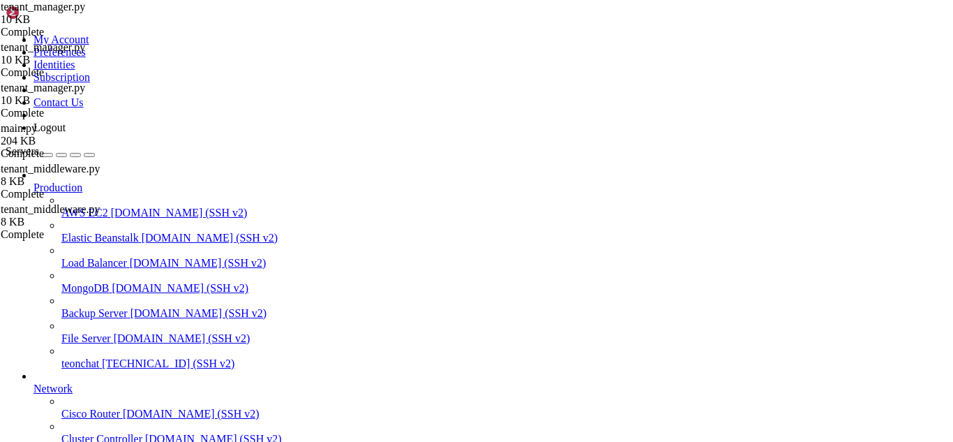
scroll to position [321107, 0]
drag, startPoint x: 382, startPoint y: 1140, endPoint x: 368, endPoint y: 1144, distance: 14.6
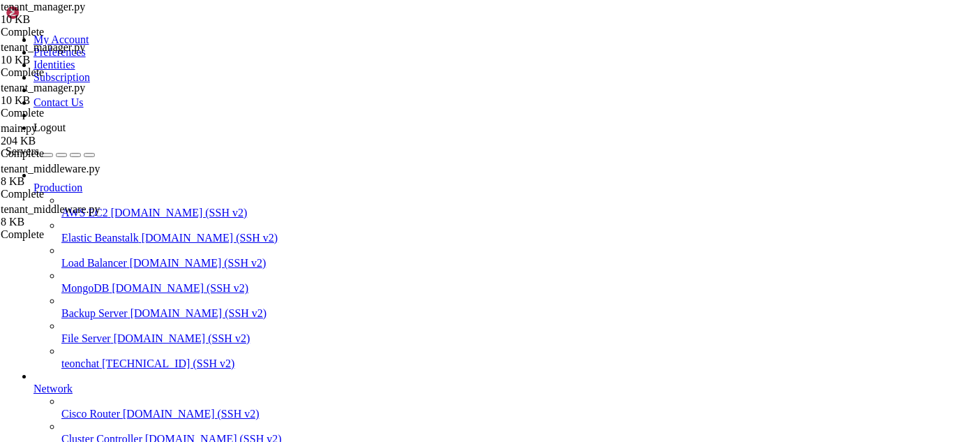
drag, startPoint x: 396, startPoint y: 1144, endPoint x: 382, endPoint y: 1142, distance: 13.4
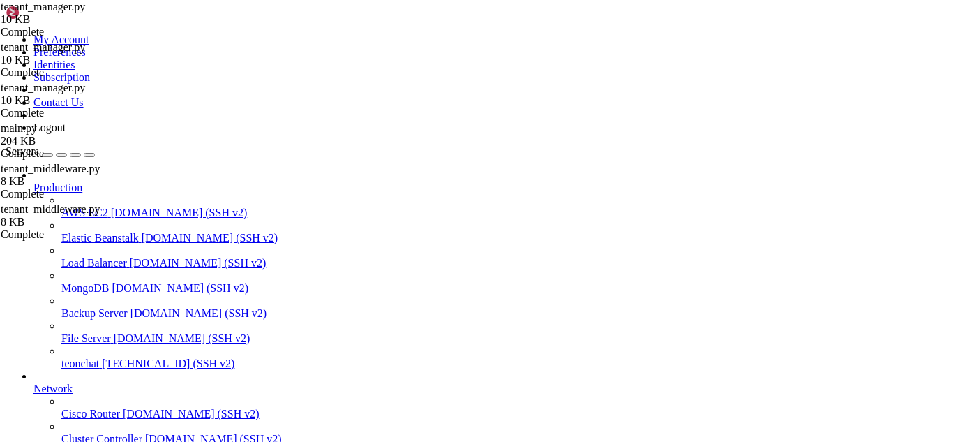
drag, startPoint x: 411, startPoint y: 1147, endPoint x: 389, endPoint y: 1149, distance: 21.7
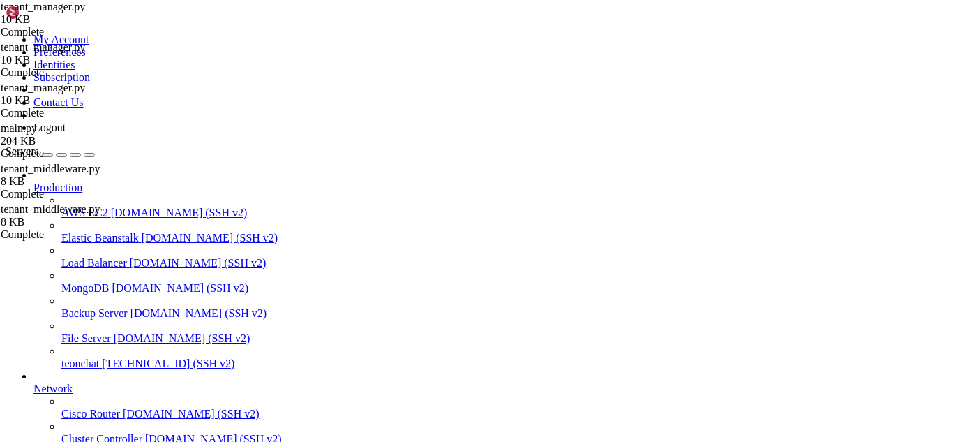
drag, startPoint x: 386, startPoint y: 1145, endPoint x: 370, endPoint y: 1147, distance: 16.2
drag, startPoint x: 390, startPoint y: 1140, endPoint x: 371, endPoint y: 1140, distance: 18.8
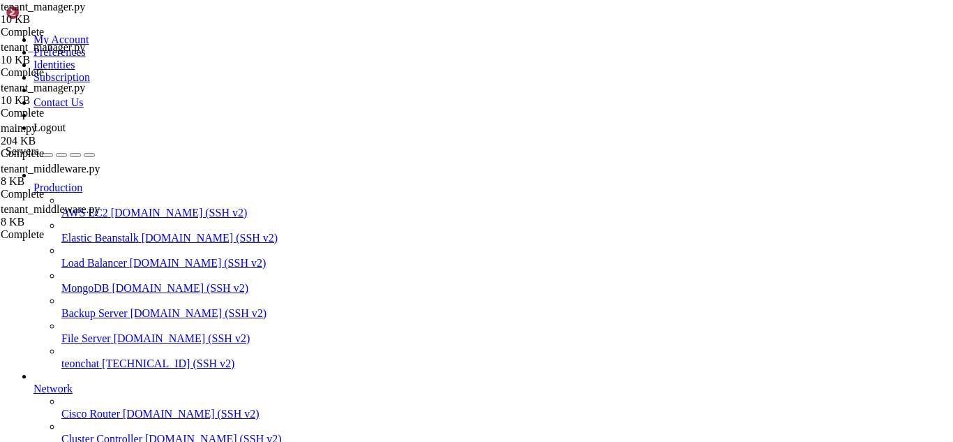
scroll to position [321674, 0]
drag, startPoint x: 403, startPoint y: 1140, endPoint x: 386, endPoint y: 1140, distance: 17.5
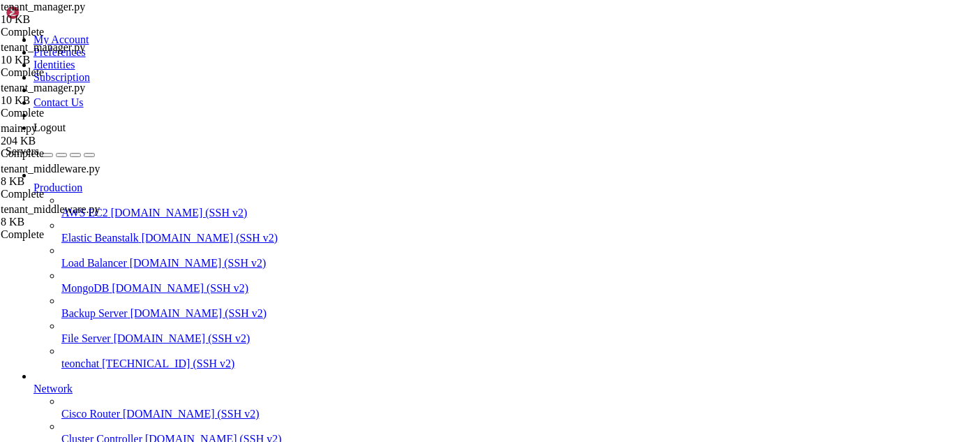
scroll to position [321830, 0]
drag, startPoint x: 393, startPoint y: 1145, endPoint x: 359, endPoint y: 1148, distance: 33.6
drag, startPoint x: 382, startPoint y: 1138, endPoint x: 366, endPoint y: 1140, distance: 16.3
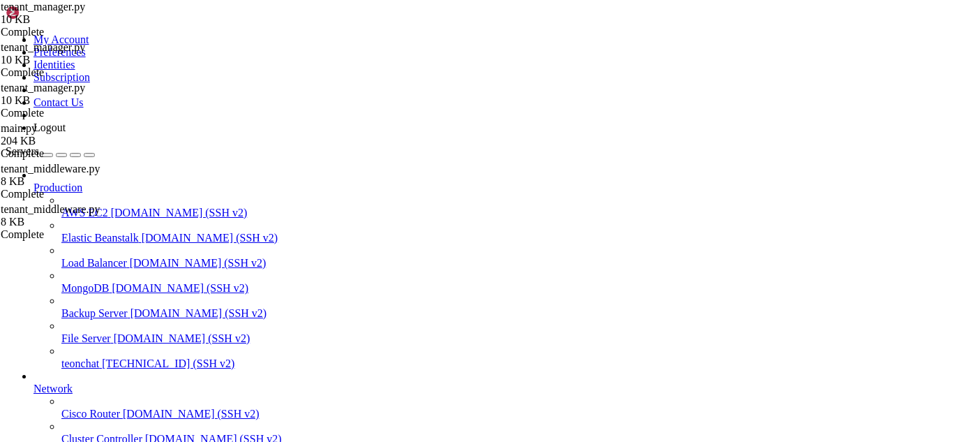
drag, startPoint x: 13, startPoint y: 862, endPoint x: 716, endPoint y: 1145, distance: 758.2
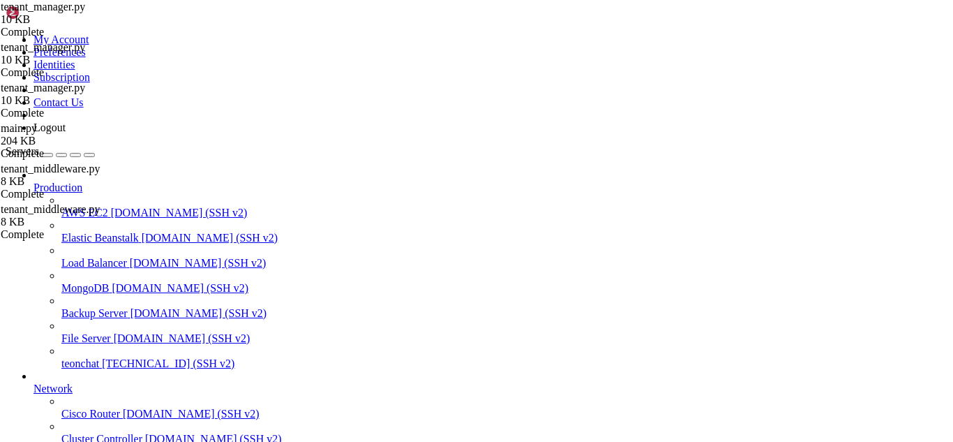
drag, startPoint x: 415, startPoint y: 1138, endPoint x: 386, endPoint y: 1126, distance: 31.0
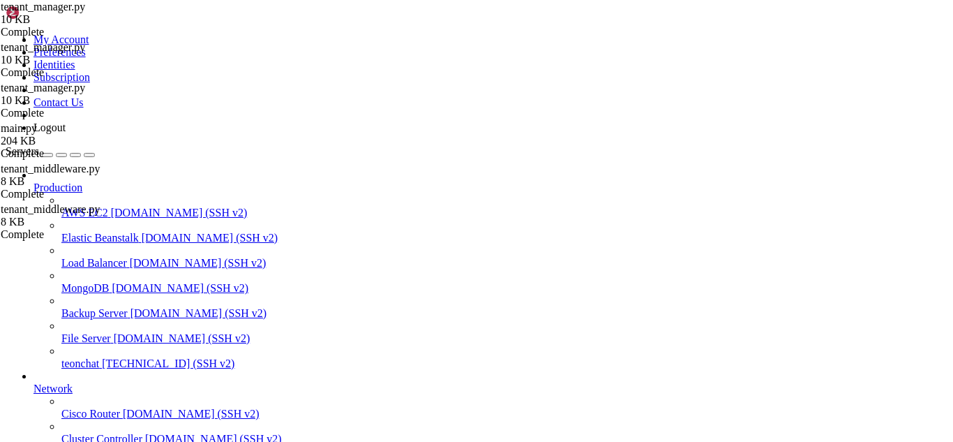
drag, startPoint x: 135, startPoint y: 1037, endPoint x: 88, endPoint y: 1025, distance: 49.1
drag, startPoint x: 88, startPoint y: 1025, endPoint x: 323, endPoint y: 1133, distance: 258.9
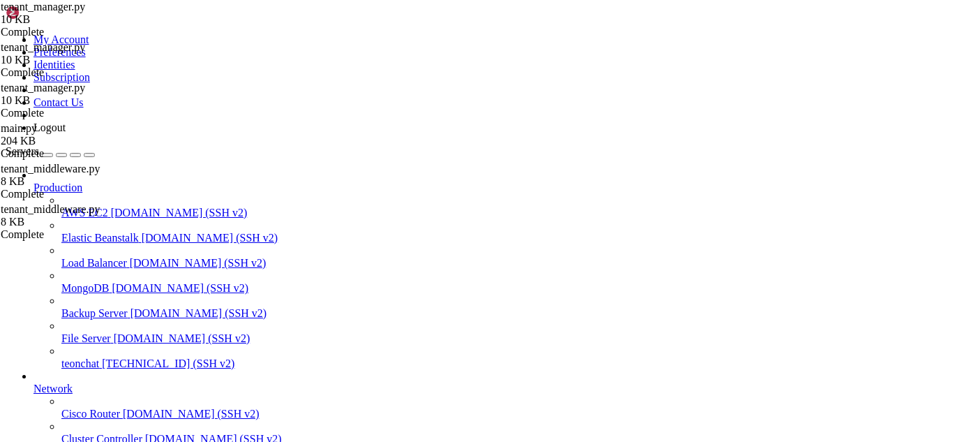
scroll to position [324898, 0]
drag, startPoint x: 423, startPoint y: 1119, endPoint x: 411, endPoint y: 1125, distance: 13.1
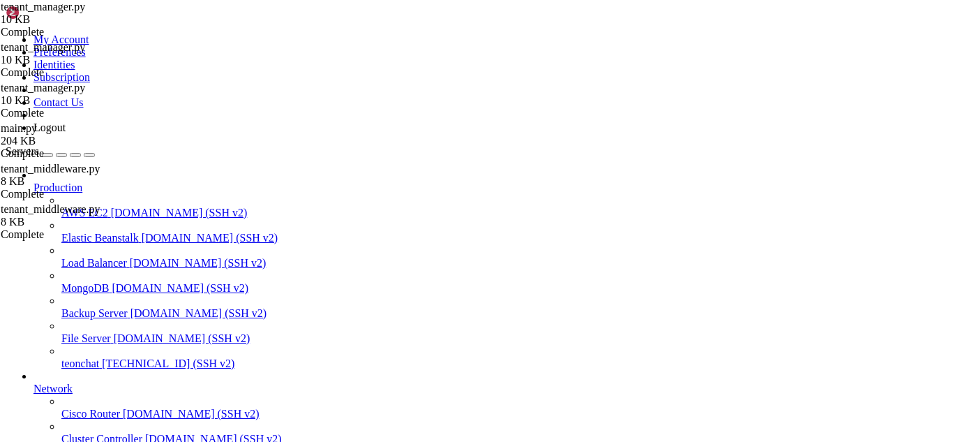
drag, startPoint x: 381, startPoint y: 1152, endPoint x: 360, endPoint y: 1149, distance: 21.1
drag, startPoint x: 429, startPoint y: 1149, endPoint x: 413, endPoint y: 1149, distance: 15.4
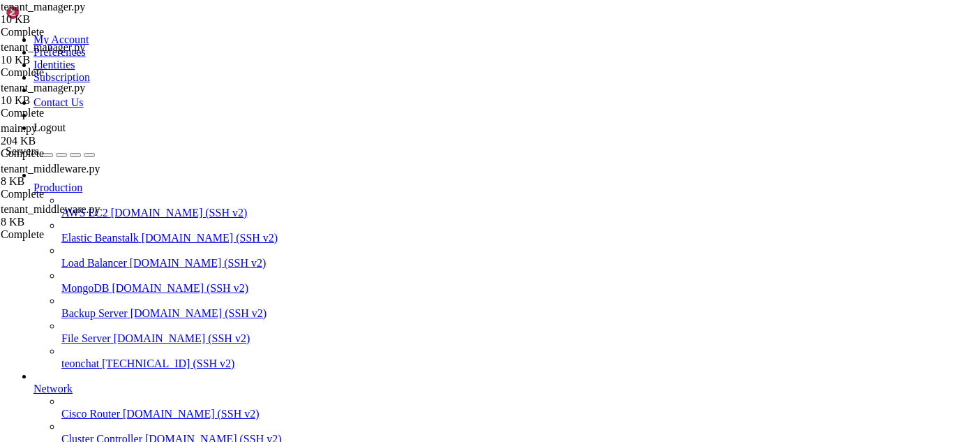
drag, startPoint x: 378, startPoint y: 1149, endPoint x: 362, endPoint y: 1147, distance: 17.0
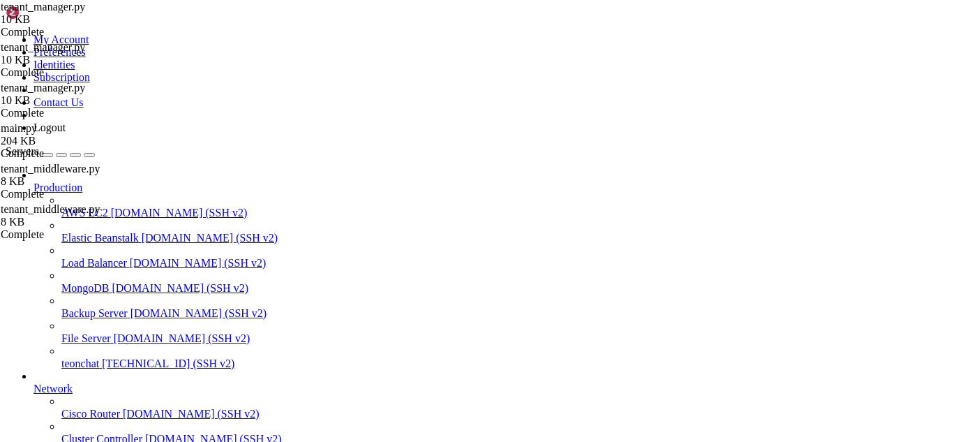
drag, startPoint x: 411, startPoint y: 1152, endPoint x: 389, endPoint y: 1149, distance: 22.5
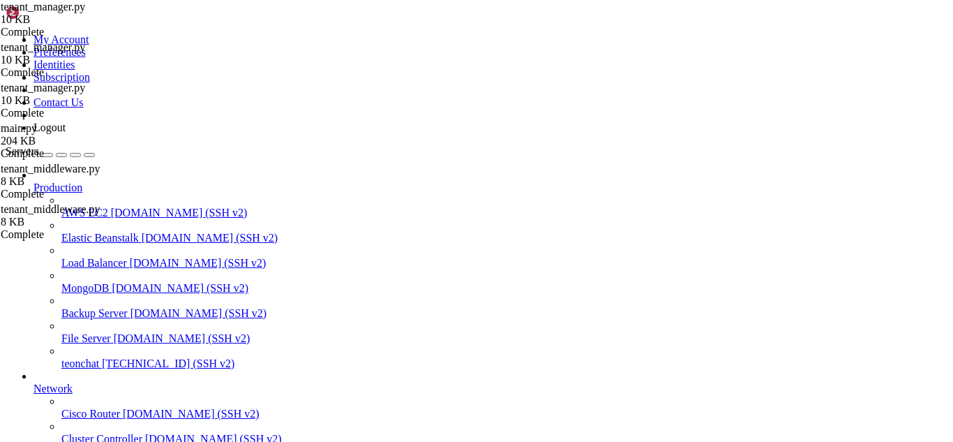
drag, startPoint x: 406, startPoint y: 1154, endPoint x: 399, endPoint y: 1153, distance: 7.0
drag, startPoint x: 528, startPoint y: 1114, endPoint x: 362, endPoint y: 1117, distance: 165.4
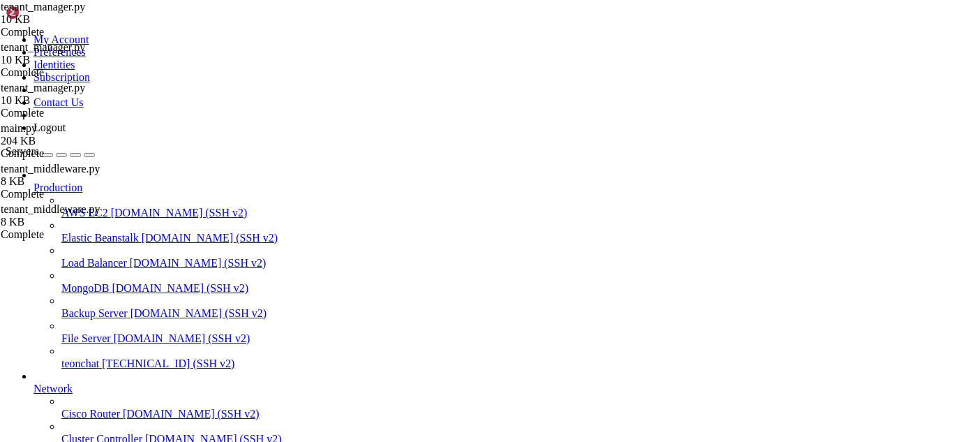
drag, startPoint x: 384, startPoint y: 1145, endPoint x: 371, endPoint y: 1146, distance: 13.3
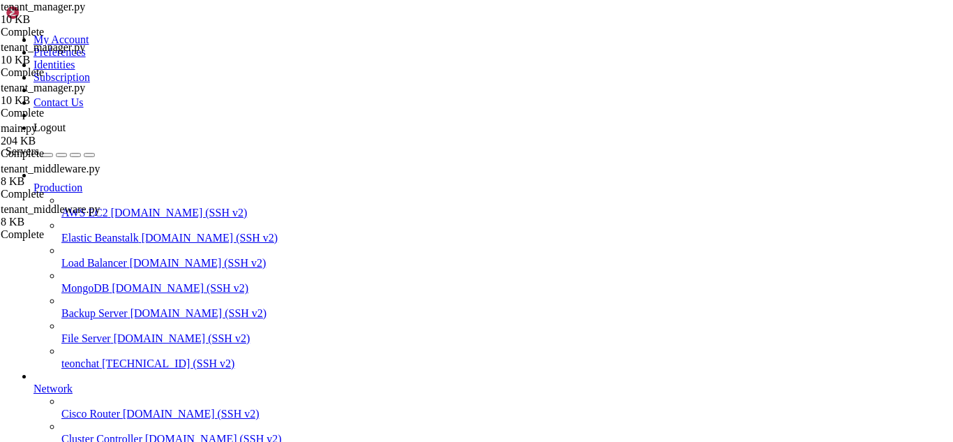
scroll to position [325929, 0]
drag, startPoint x: 13, startPoint y: 850, endPoint x: 54, endPoint y: 864, distance: 43.5
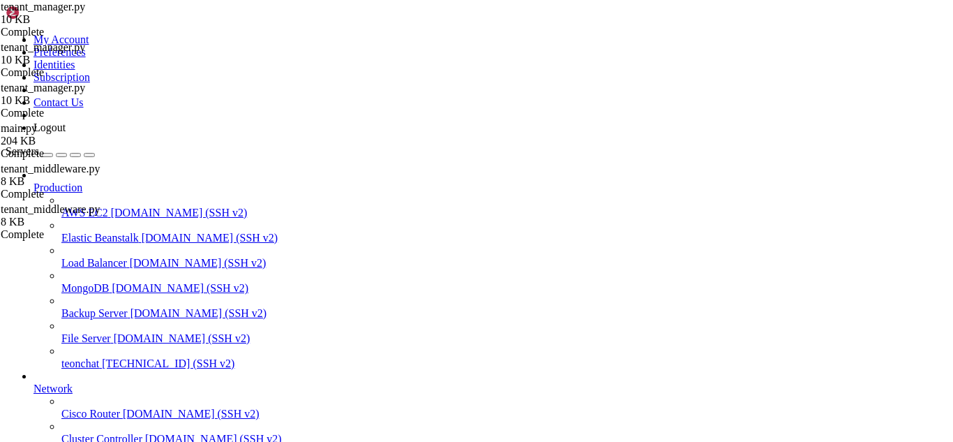
drag, startPoint x: 10, startPoint y: 851, endPoint x: 180, endPoint y: 945, distance: 193.7
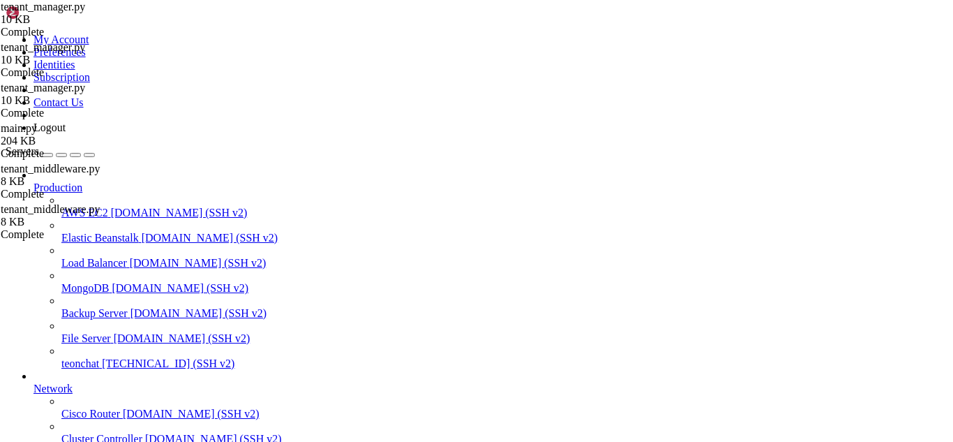
scroll to position [324986, 0]
drag, startPoint x: 245, startPoint y: 960, endPoint x: 13, endPoint y: 983, distance: 233.5
drag, startPoint x: 204, startPoint y: 1138, endPoint x: 12, endPoint y: 1076, distance: 202.4
